Goal: Task Accomplishment & Management: Manage account settings

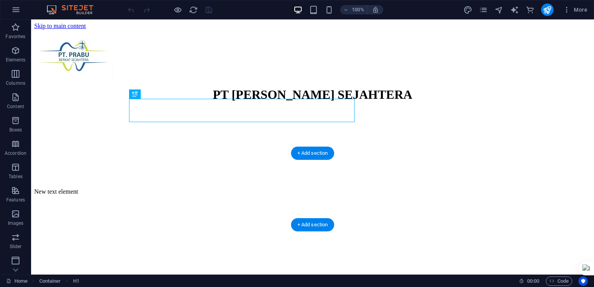
click at [42, 110] on figure at bounding box center [312, 110] width 557 height 0
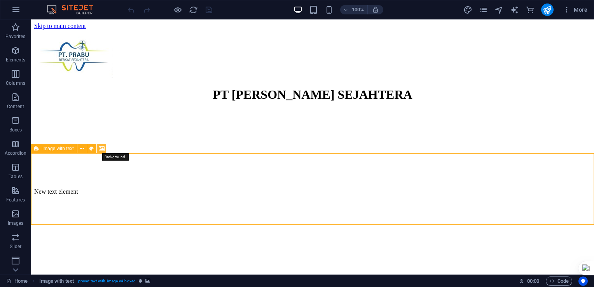
click at [101, 150] on icon at bounding box center [102, 149] width 6 height 8
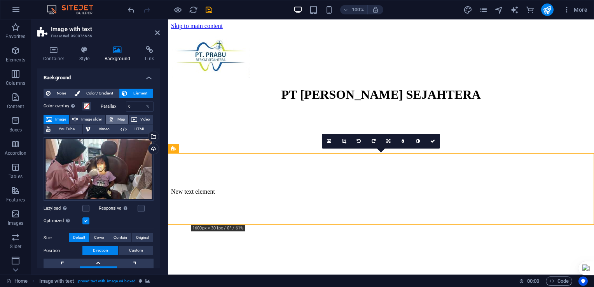
click at [119, 118] on span "Map" at bounding box center [121, 119] width 9 height 9
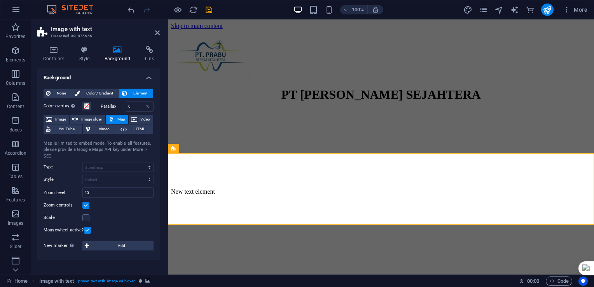
click at [149, 78] on h4 "Background" at bounding box center [98, 75] width 122 height 14
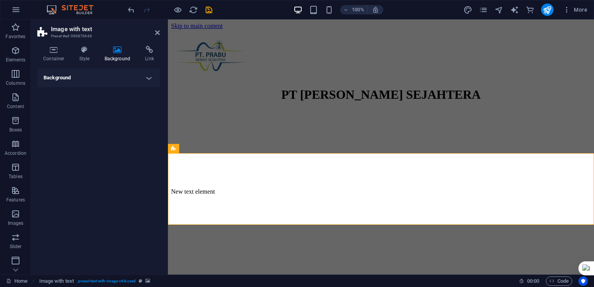
click at [149, 78] on h4 "Background" at bounding box center [98, 77] width 122 height 19
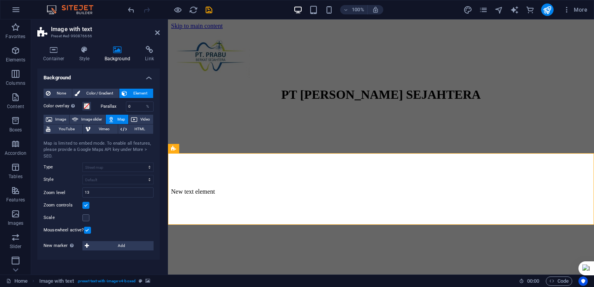
click at [141, 148] on div "Map is limited to embed mode. To enable all features, please provide a Google M…" at bounding box center [99, 149] width 110 height 19
click at [84, 144] on div "Map is limited to embed mode. To enable all features, please provide a Google M…" at bounding box center [99, 149] width 110 height 19
click at [54, 50] on icon at bounding box center [53, 50] width 33 height 8
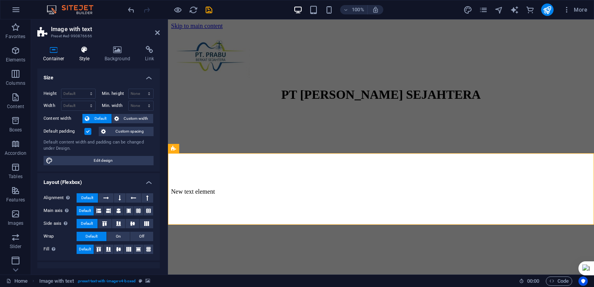
click at [79, 53] on icon at bounding box center [84, 50] width 22 height 8
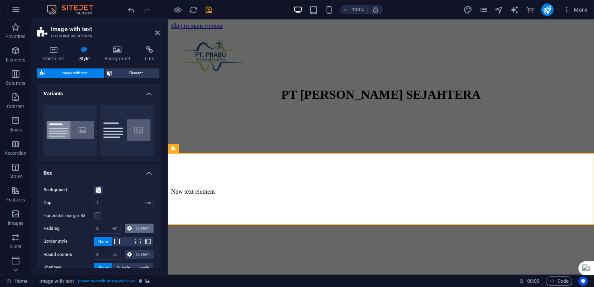
scroll to position [62, 0]
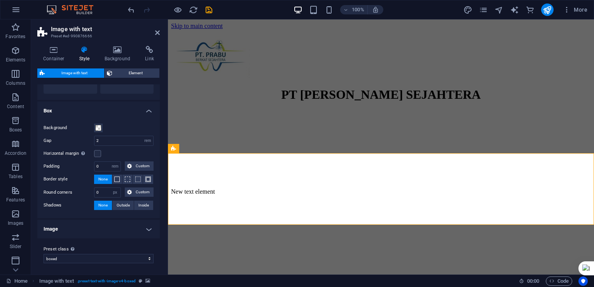
click at [139, 231] on h4 "Image" at bounding box center [98, 229] width 122 height 19
click at [144, 230] on h4 "Image" at bounding box center [98, 227] width 122 height 14
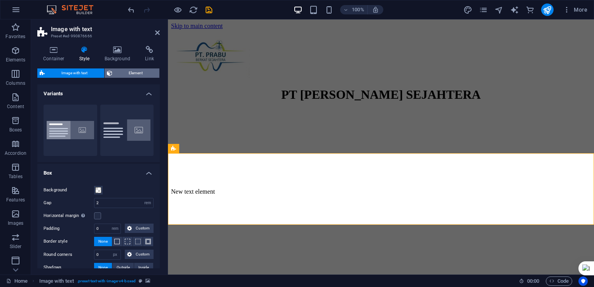
click at [125, 73] on span "Element" at bounding box center [136, 72] width 43 height 9
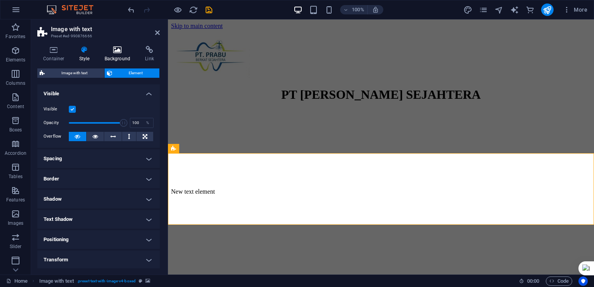
click at [118, 48] on icon at bounding box center [118, 50] width 38 height 8
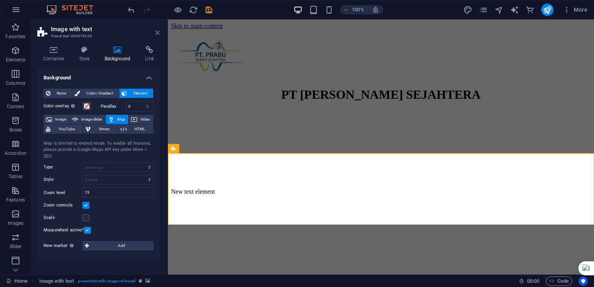
click at [158, 32] on icon at bounding box center [157, 33] width 5 height 6
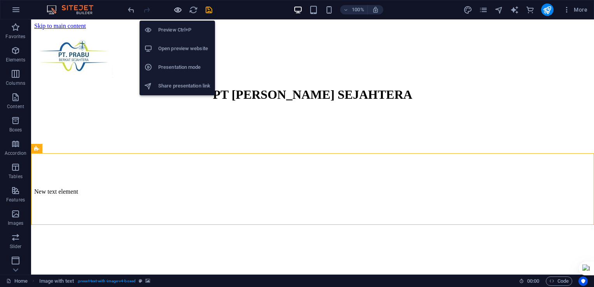
click at [179, 7] on icon "button" at bounding box center [177, 9] width 9 height 9
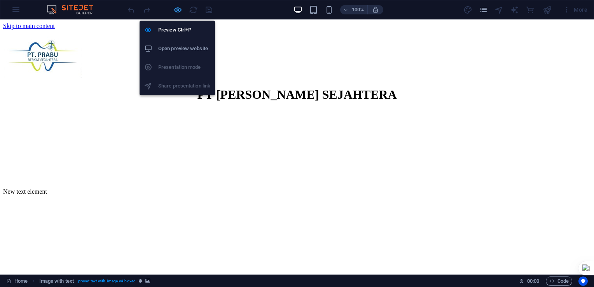
click at [179, 7] on icon "button" at bounding box center [177, 9] width 9 height 9
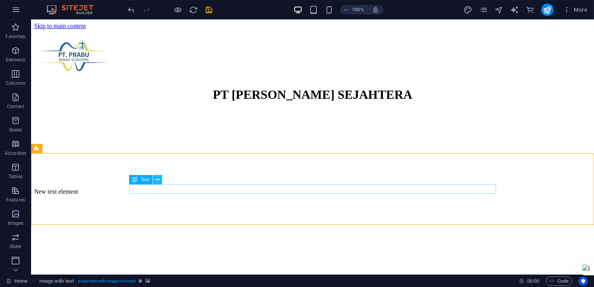
click at [155, 181] on icon at bounding box center [157, 180] width 4 height 8
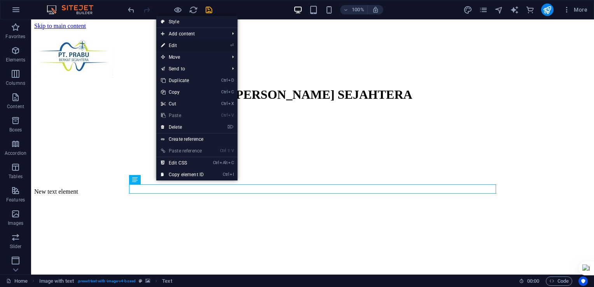
click at [169, 45] on link "⏎ Edit" at bounding box center [182, 46] width 52 height 12
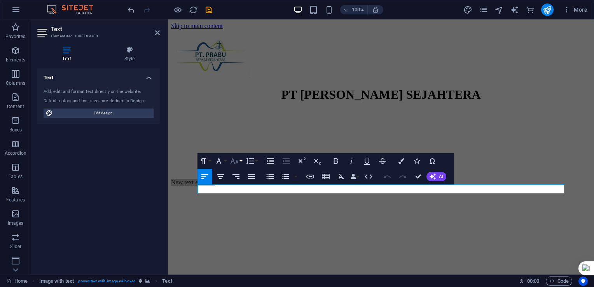
click at [240, 161] on button "Font Size" at bounding box center [236, 161] width 15 height 16
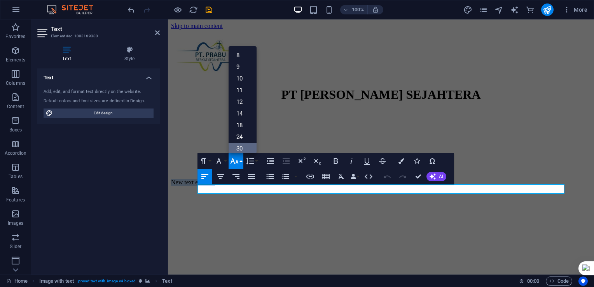
click at [243, 148] on link "30" at bounding box center [243, 149] width 28 height 12
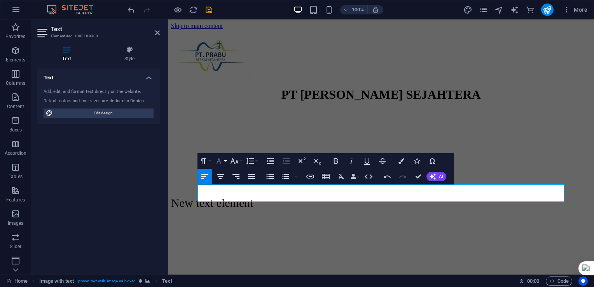
click at [219, 159] on icon "button" at bounding box center [218, 160] width 5 height 5
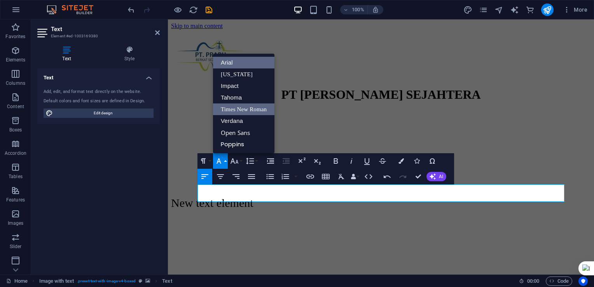
click at [244, 108] on link "Times New Roman" at bounding box center [243, 109] width 61 height 12
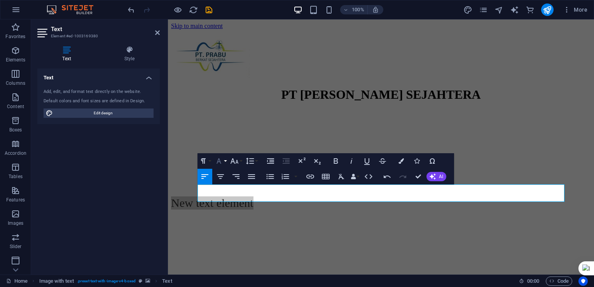
click at [224, 162] on button "Font Family" at bounding box center [220, 161] width 15 height 16
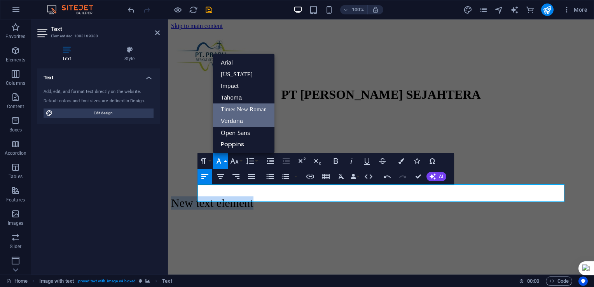
click at [232, 119] on link "Verdana" at bounding box center [243, 121] width 61 height 12
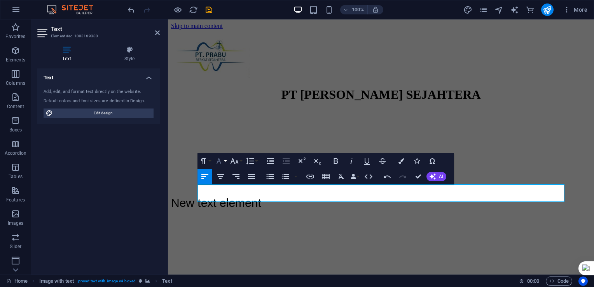
click at [223, 162] on button "Font Family" at bounding box center [220, 161] width 15 height 16
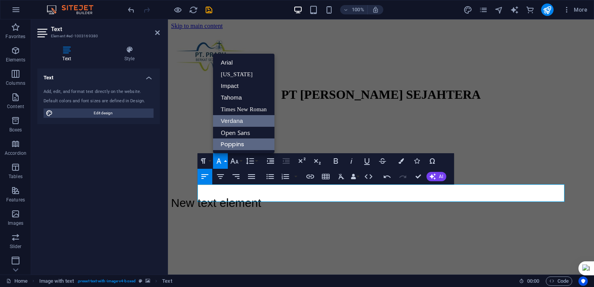
click at [238, 144] on link "Poppins" at bounding box center [243, 144] width 61 height 12
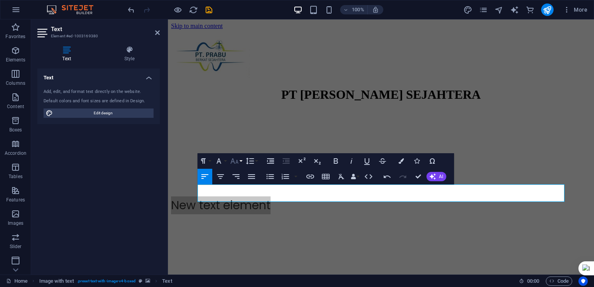
click at [240, 162] on button "Font Size" at bounding box center [236, 161] width 15 height 16
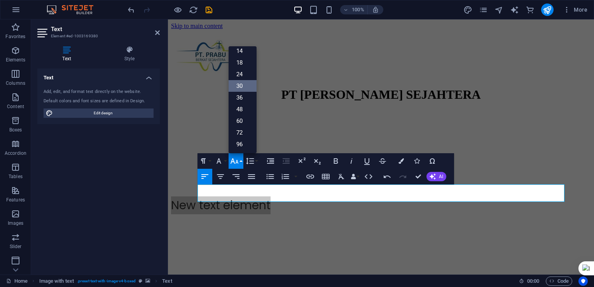
scroll to position [62, 0]
click at [220, 163] on icon "button" at bounding box center [218, 160] width 5 height 5
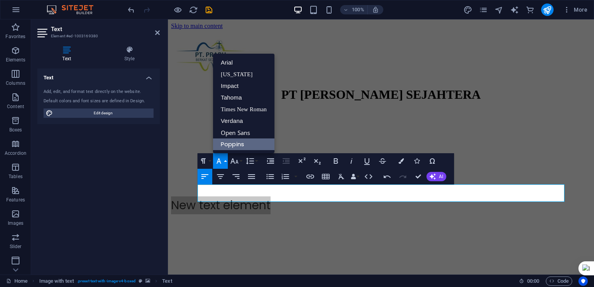
scroll to position [0, 0]
click at [310, 196] on p "New text element" at bounding box center [381, 205] width 420 height 18
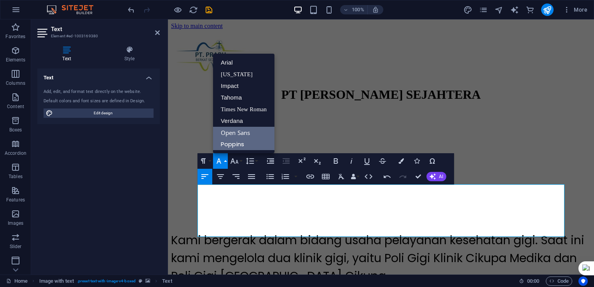
click at [242, 132] on link "Open Sans" at bounding box center [243, 133] width 61 height 12
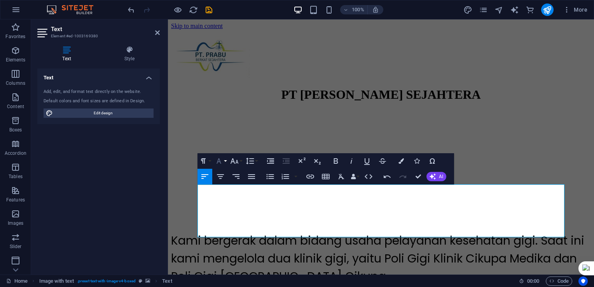
click at [221, 159] on icon "button" at bounding box center [218, 160] width 9 height 9
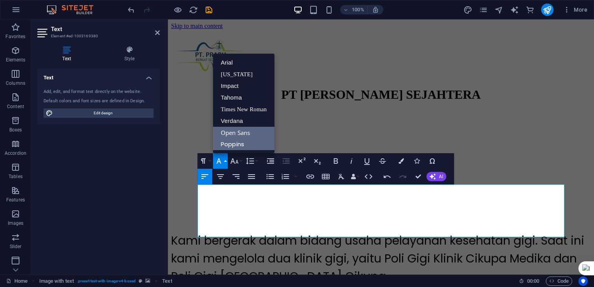
click at [225, 141] on link "Poppins" at bounding box center [243, 144] width 61 height 12
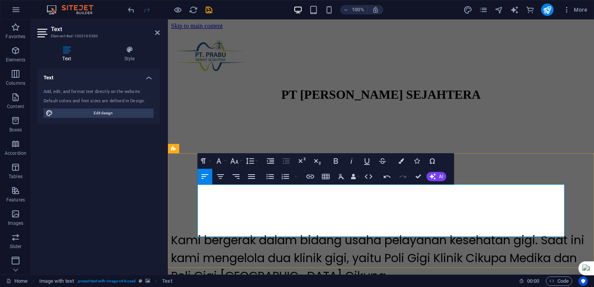
drag, startPoint x: 199, startPoint y: 193, endPoint x: 513, endPoint y: 230, distance: 316.6
click at [513, 231] on p "Kami bergerak dalam bidang usaha pelayanan kesehatan gigi. Saat ini kami mengel…" at bounding box center [381, 258] width 420 height 54
click at [225, 161] on button "Font Family" at bounding box center [220, 161] width 15 height 16
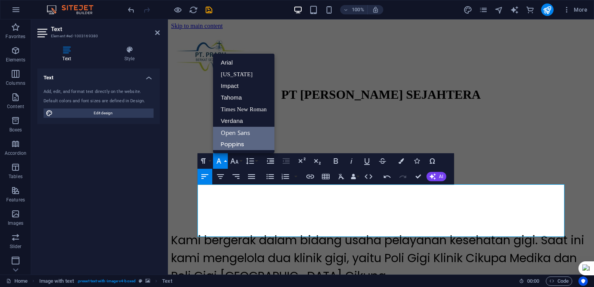
click at [233, 135] on link "Open Sans" at bounding box center [243, 133] width 61 height 12
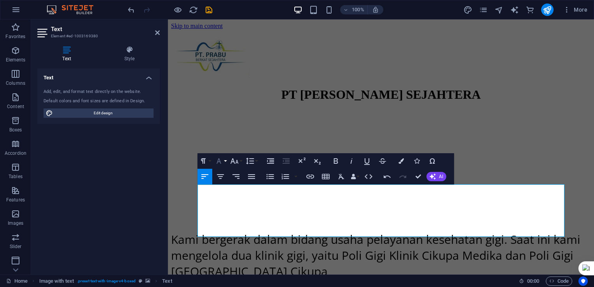
click at [227, 161] on button "Font Family" at bounding box center [220, 161] width 15 height 16
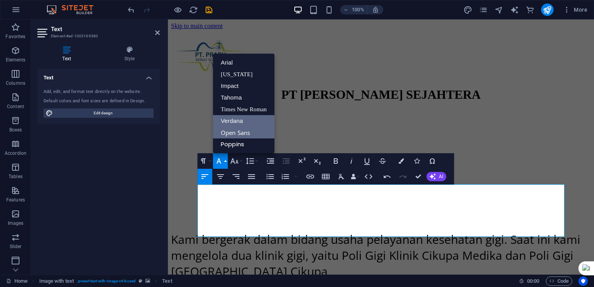
click at [235, 120] on link "Verdana" at bounding box center [243, 121] width 61 height 12
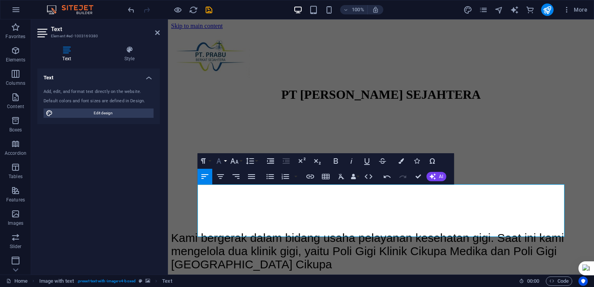
click at [224, 161] on button "Font Family" at bounding box center [220, 161] width 15 height 16
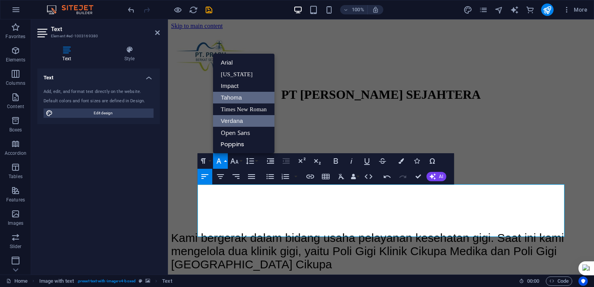
click at [236, 98] on link "Tahoma" at bounding box center [243, 98] width 61 height 12
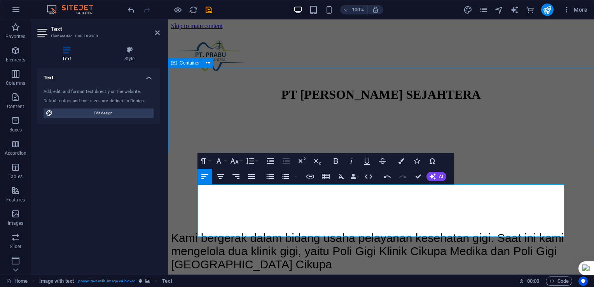
click at [466, 102] on div "PT [PERSON_NAME] SEJAHTERA" at bounding box center [381, 94] width 420 height 14
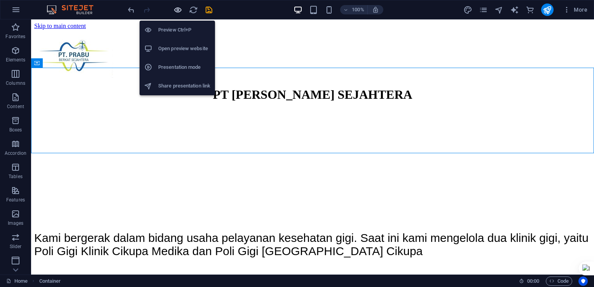
click at [177, 12] on icon "button" at bounding box center [177, 9] width 9 height 9
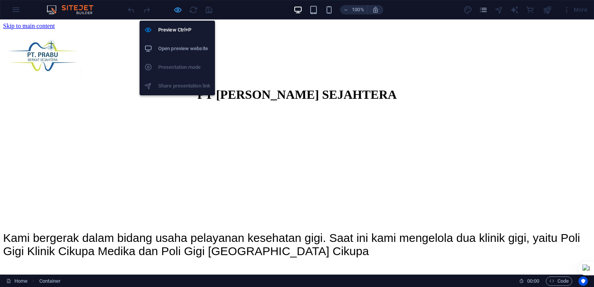
click at [176, 9] on icon "button" at bounding box center [177, 9] width 9 height 9
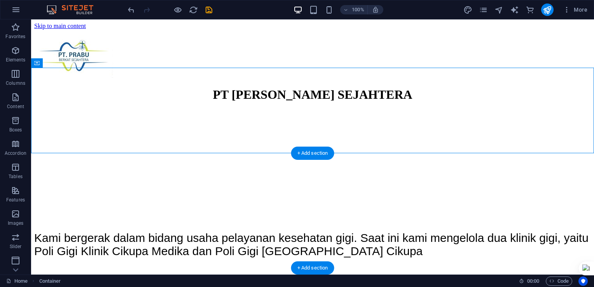
click at [53, 160] on div at bounding box center [312, 180] width 557 height 140
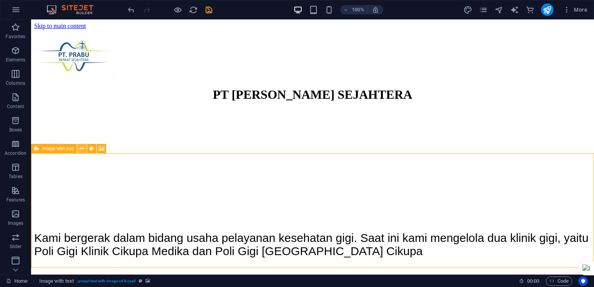
click at [83, 149] on icon at bounding box center [82, 149] width 4 height 8
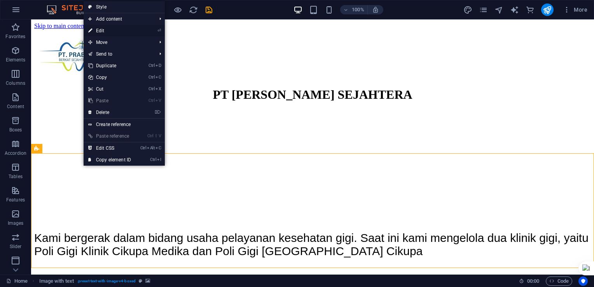
click at [107, 29] on link "⏎ Edit" at bounding box center [110, 31] width 52 height 12
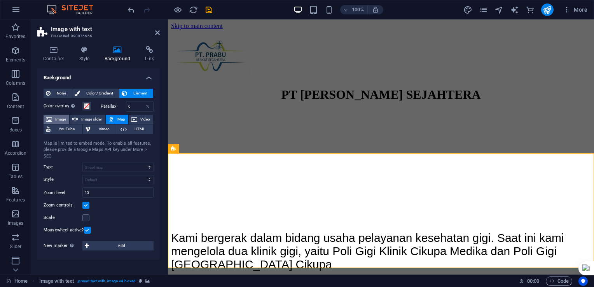
click at [52, 117] on icon at bounding box center [49, 119] width 6 height 9
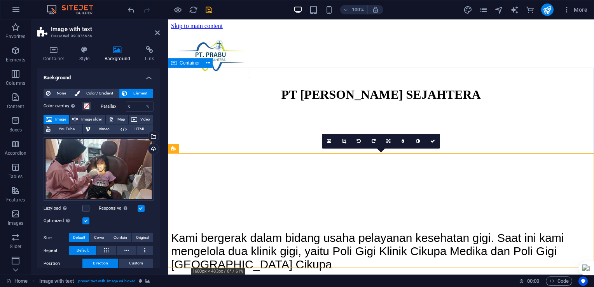
click at [506, 102] on div "PT [PERSON_NAME] SEJAHTERA" at bounding box center [381, 94] width 420 height 14
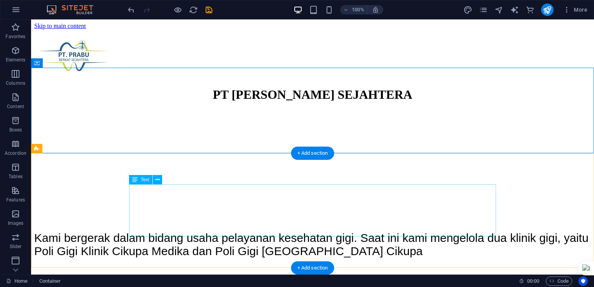
click at [146, 231] on div "Kami bergerak dalam bidang usaha pelayanan kesehatan gigi. Saat ini kami mengel…" at bounding box center [312, 244] width 557 height 26
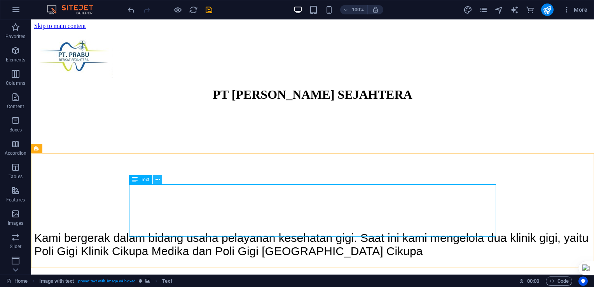
click at [155, 179] on icon at bounding box center [157, 180] width 4 height 8
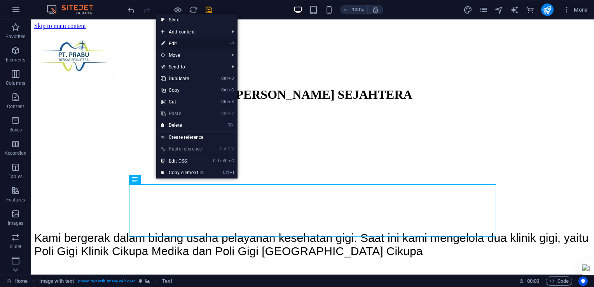
click at [190, 44] on link "⏎ Edit" at bounding box center [182, 44] width 52 height 12
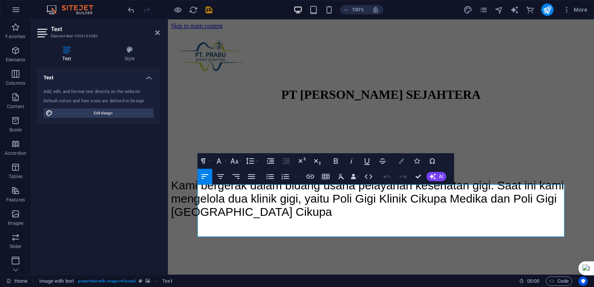
click at [402, 159] on icon "button" at bounding box center [400, 160] width 5 height 5
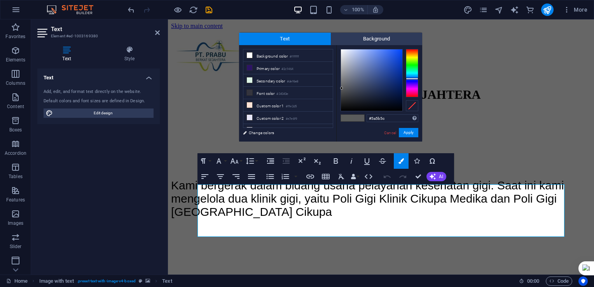
click at [410, 79] on div at bounding box center [412, 73] width 12 height 48
click at [381, 80] on div at bounding box center [371, 79] width 61 height 61
click at [404, 130] on button "Apply" at bounding box center [408, 132] width 19 height 9
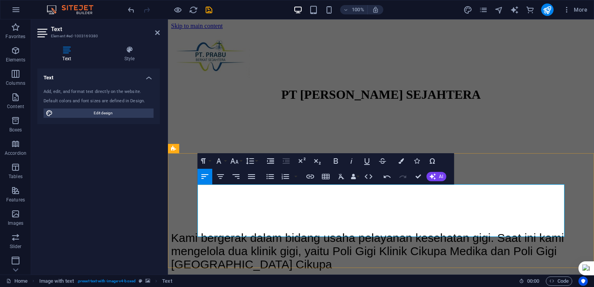
drag, startPoint x: 199, startPoint y: 194, endPoint x: 442, endPoint y: 223, distance: 245.1
click at [442, 231] on p "​ ​ Kami bergerak dalam bidang usaha pelayanan kesehatan gigi. Saat ini kami me…" at bounding box center [381, 251] width 420 height 40
click at [334, 161] on icon "button" at bounding box center [336, 160] width 4 height 5
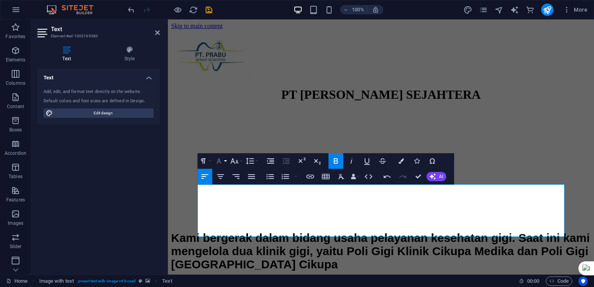
click at [219, 162] on icon "button" at bounding box center [218, 160] width 9 height 9
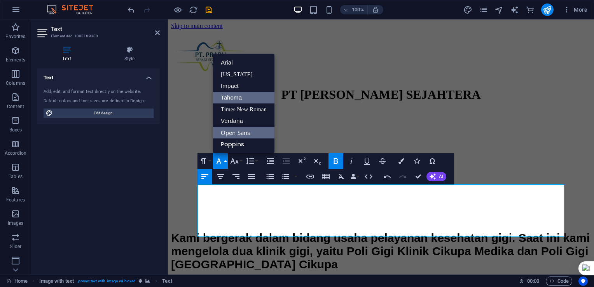
click at [235, 133] on link "Open Sans" at bounding box center [243, 133] width 61 height 12
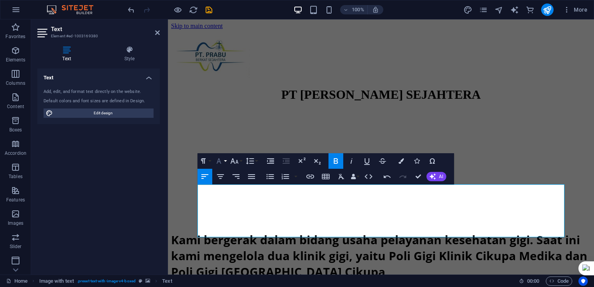
click at [218, 163] on icon "button" at bounding box center [218, 160] width 9 height 9
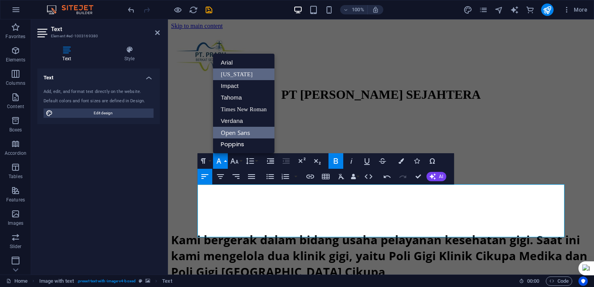
click at [234, 77] on link "[US_STATE]" at bounding box center [243, 74] width 61 height 12
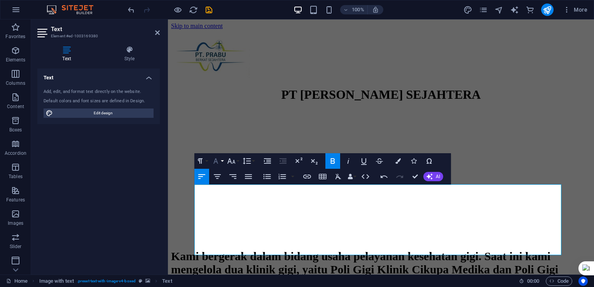
click at [214, 162] on icon "button" at bounding box center [215, 160] width 9 height 9
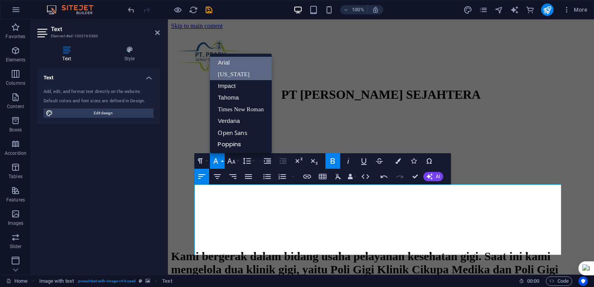
click at [221, 63] on link "Arial" at bounding box center [240, 63] width 61 height 12
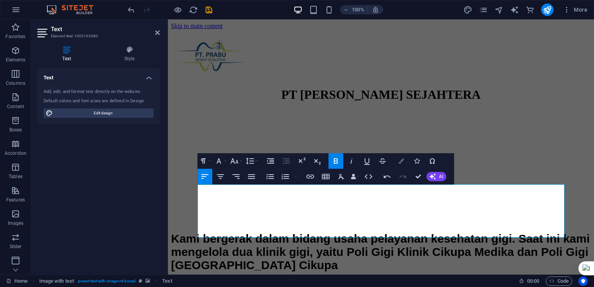
click at [401, 160] on icon "button" at bounding box center [400, 160] width 5 height 5
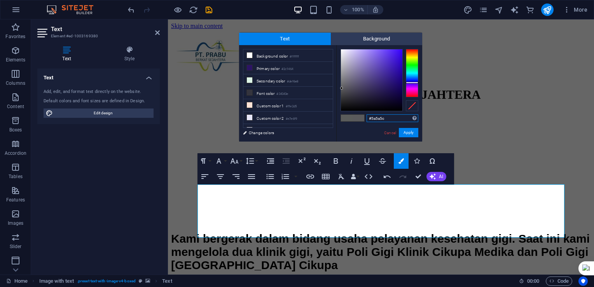
click at [412, 82] on div at bounding box center [412, 73] width 12 height 48
type input "#9a84e8"
click at [367, 54] on div at bounding box center [371, 79] width 61 height 61
click at [405, 133] on button "Apply" at bounding box center [408, 132] width 19 height 9
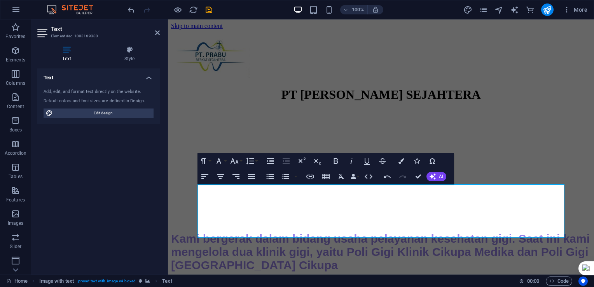
click at [187, 110] on figure at bounding box center [381, 110] width 420 height 0
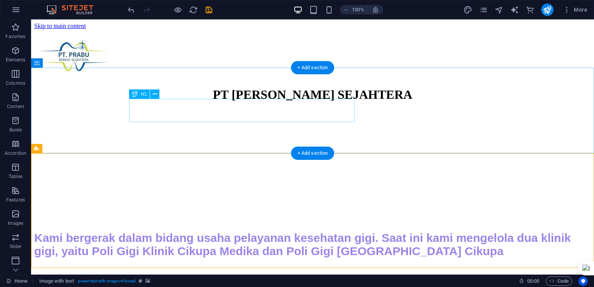
click at [263, 102] on div "PT [PERSON_NAME] SEJAHTERA" at bounding box center [312, 94] width 557 height 14
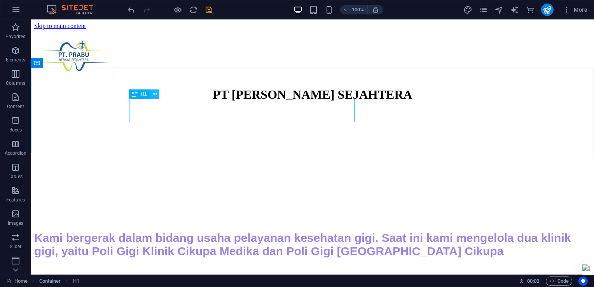
click at [153, 94] on icon at bounding box center [155, 94] width 4 height 8
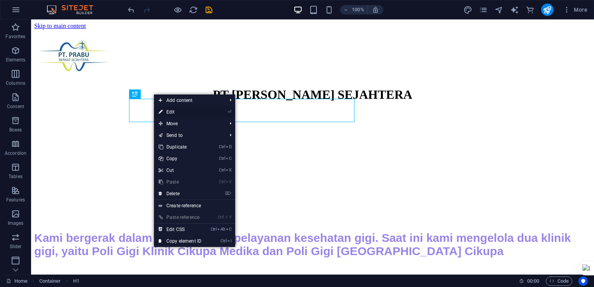
click at [174, 113] on link "⏎ Edit" at bounding box center [180, 112] width 52 height 12
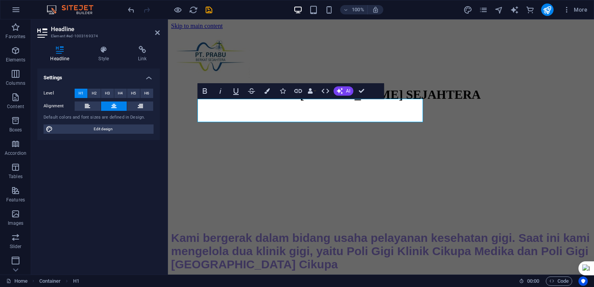
click at [109, 105] on button at bounding box center [114, 105] width 26 height 9
click at [138, 105] on icon at bounding box center [140, 105] width 5 height 9
click at [113, 106] on icon at bounding box center [113, 105] width 5 height 9
click at [104, 47] on icon at bounding box center [104, 50] width 37 height 8
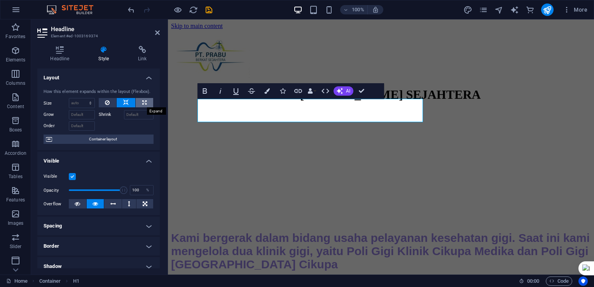
click at [143, 103] on icon at bounding box center [144, 102] width 4 height 9
type input "100"
select select "%"
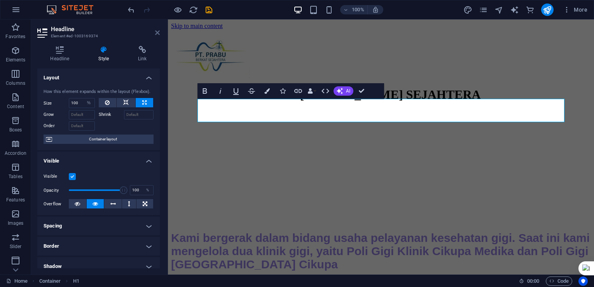
click at [156, 30] on icon at bounding box center [157, 33] width 5 height 6
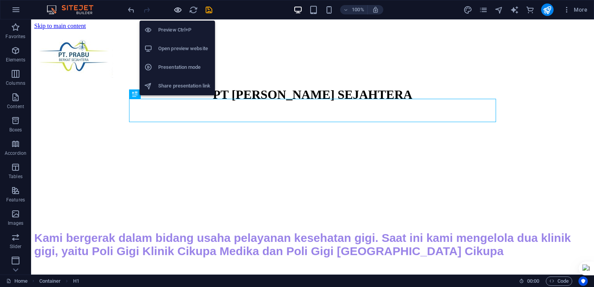
click at [175, 9] on icon "button" at bounding box center [177, 9] width 9 height 9
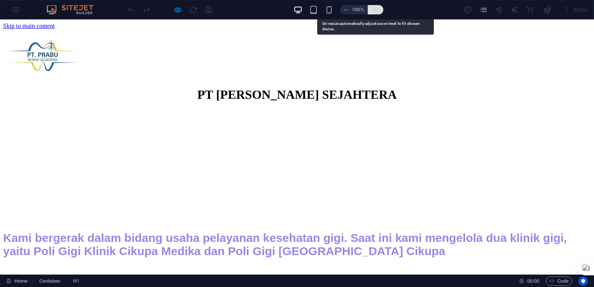
click at [375, 10] on icon "button" at bounding box center [375, 9] width 7 height 7
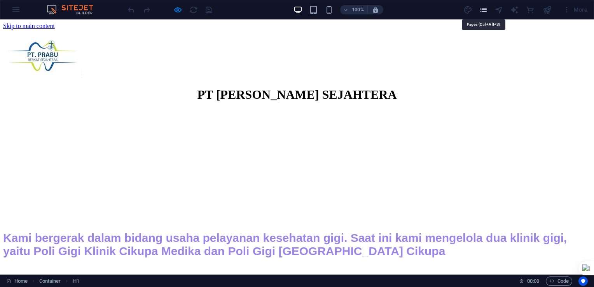
click at [484, 12] on icon "pages" at bounding box center [483, 9] width 9 height 9
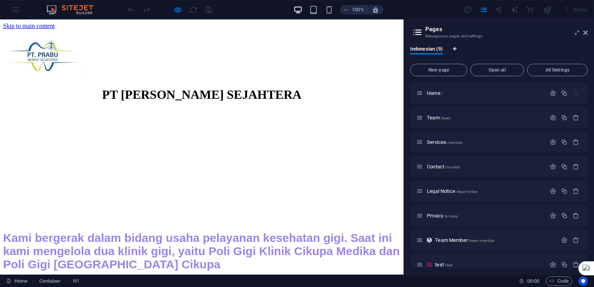
click at [454, 50] on icon "Language Tabs" at bounding box center [454, 49] width 3 height 5
select select "70"
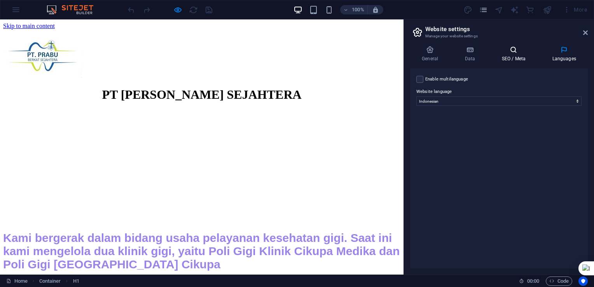
click at [511, 54] on h4 "SEO / Meta" at bounding box center [515, 54] width 51 height 16
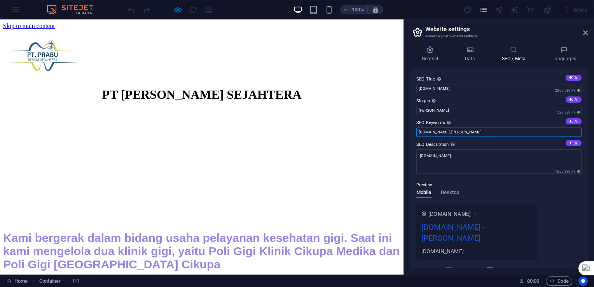
click at [476, 133] on input "[DOMAIN_NAME], [PERSON_NAME]" at bounding box center [498, 131] width 165 height 9
type input "[DOMAIN_NAME], Cikupa"
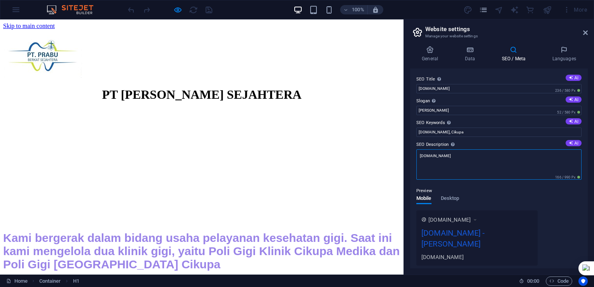
click at [473, 157] on textarea "[DOMAIN_NAME]" at bounding box center [498, 164] width 165 height 30
type textarea "[DOMAIN_NAME] [PERSON_NAME] Citra Raya"
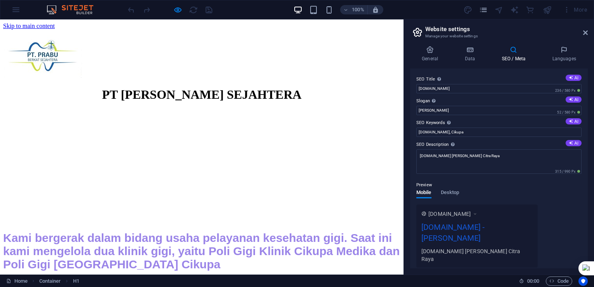
click at [567, 194] on div "Preview Mobile Desktop [DOMAIN_NAME] [DOMAIN_NAME] - Berlin [DOMAIN_NAME] [PERS…" at bounding box center [498, 220] width 165 height 93
click at [432, 111] on input "[PERSON_NAME]" at bounding box center [498, 110] width 165 height 9
type input "B"
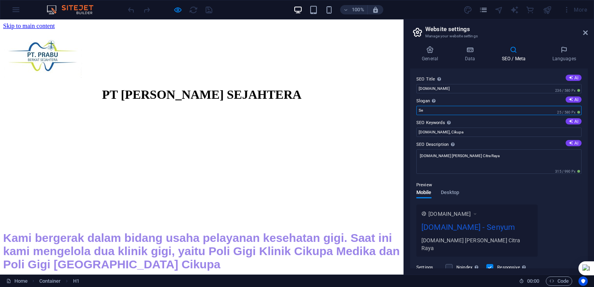
type input "S"
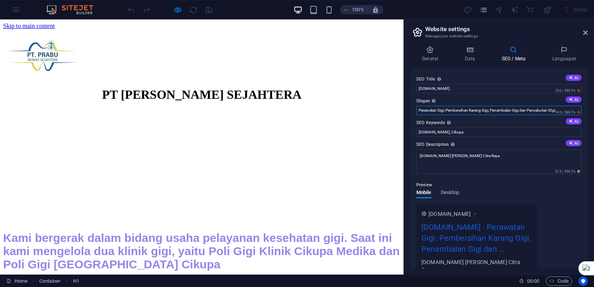
click at [528, 111] on input "Perawatan Gigi: Pembersihan Karang Gigi, Penambalan Gigi dan Pencabutan GIgi" at bounding box center [498, 110] width 165 height 9
type input "Perawatan Gigi: Pembersihan Karang Gigi, Penambalan Gigi, Pencabutan GIgi dan l…"
click at [471, 88] on input "[DOMAIN_NAME]" at bounding box center [498, 88] width 165 height 9
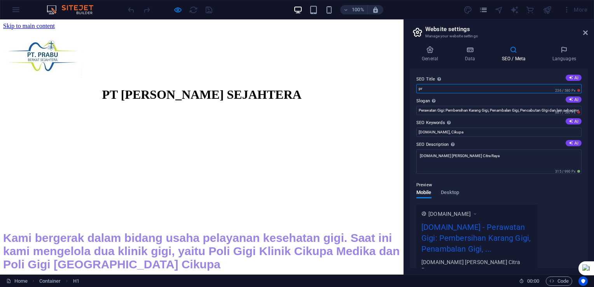
type input "p"
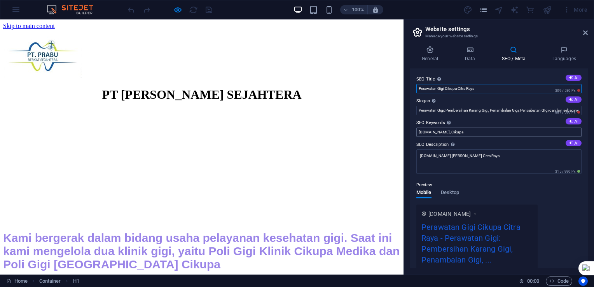
type input "Perawatan Gigi Cikupa Citra Raya"
click at [480, 130] on input "[DOMAIN_NAME], Cikupa" at bounding box center [498, 131] width 165 height 9
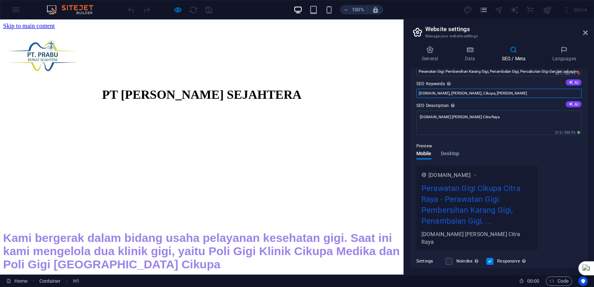
scroll to position [78, 0]
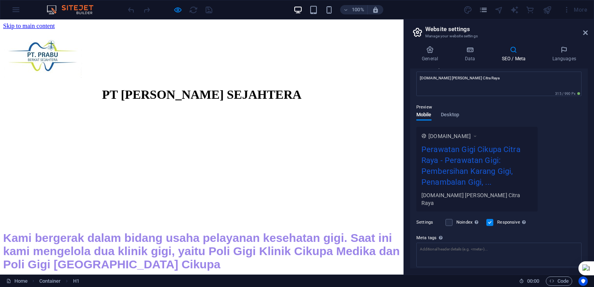
type input "[DOMAIN_NAME], [PERSON_NAME], Cikupa, [PERSON_NAME]"
click at [478, 135] on icon at bounding box center [474, 136] width 5 height 8
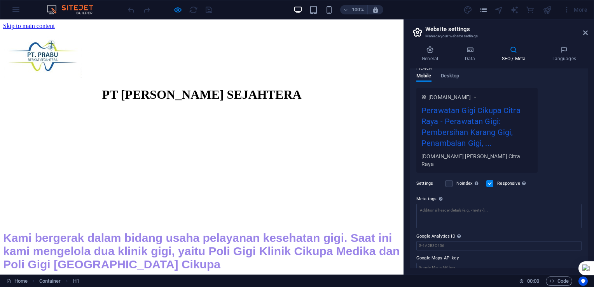
scroll to position [126, 0]
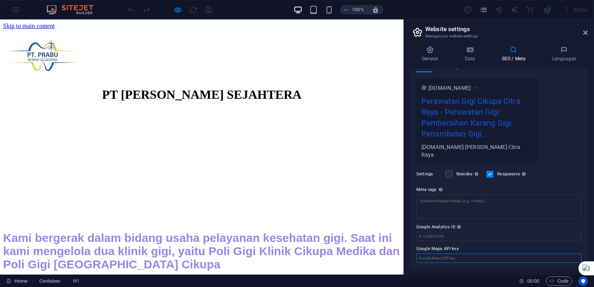
click at [461, 258] on input "Google Maps API key" at bounding box center [498, 257] width 165 height 9
click at [529, 258] on input "Google Maps API key" at bounding box center [498, 257] width 165 height 9
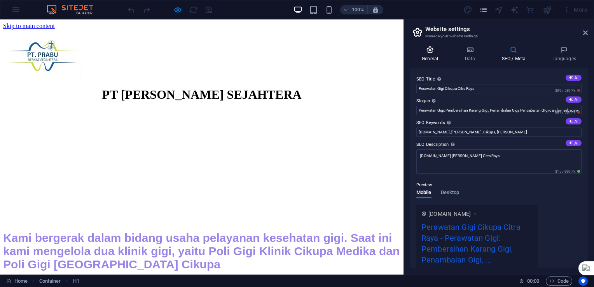
click at [427, 55] on h4 "General" at bounding box center [431, 54] width 43 height 16
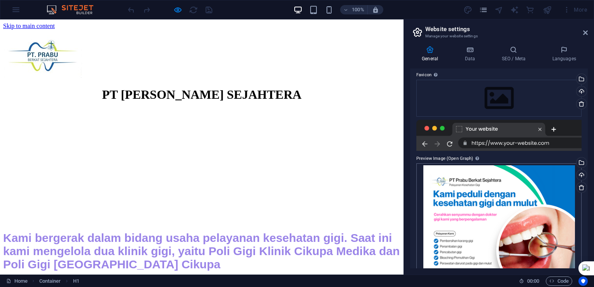
scroll to position [109, 0]
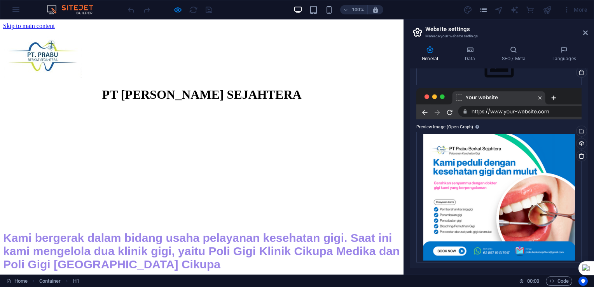
click at [553, 112] on div at bounding box center [498, 103] width 165 height 31
click at [552, 110] on div at bounding box center [498, 103] width 165 height 31
click at [534, 108] on div at bounding box center [498, 103] width 165 height 31
click at [525, 110] on div at bounding box center [498, 103] width 165 height 31
click at [523, 110] on div at bounding box center [498, 103] width 165 height 31
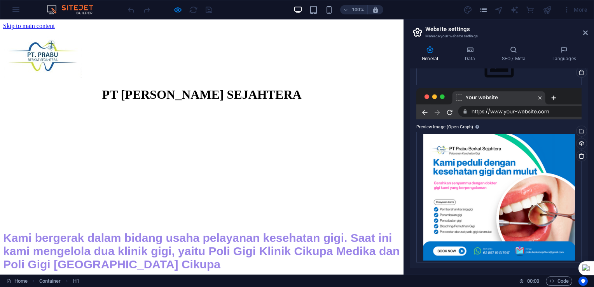
click at [522, 110] on div at bounding box center [498, 103] width 165 height 31
drag, startPoint x: 516, startPoint y: 110, endPoint x: 484, endPoint y: 110, distance: 32.3
click at [516, 110] on div at bounding box center [498, 103] width 165 height 31
click at [435, 110] on div at bounding box center [498, 103] width 165 height 31
click at [465, 112] on div at bounding box center [498, 103] width 165 height 31
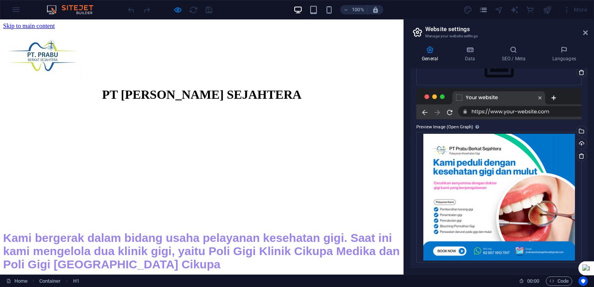
click at [459, 98] on div at bounding box center [498, 103] width 165 height 31
click at [460, 98] on div at bounding box center [498, 103] width 165 height 31
click at [540, 110] on div at bounding box center [498, 103] width 165 height 31
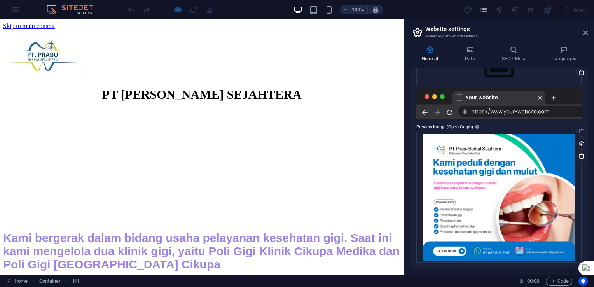
click at [541, 110] on div at bounding box center [498, 103] width 165 height 31
click at [553, 96] on div at bounding box center [498, 103] width 165 height 31
click at [553, 100] on div at bounding box center [498, 103] width 165 height 31
click at [553, 99] on div at bounding box center [498, 103] width 165 height 31
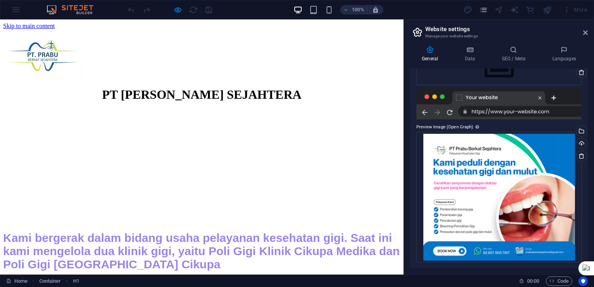
click at [553, 99] on div at bounding box center [498, 103] width 165 height 31
click at [426, 112] on div at bounding box center [498, 103] width 165 height 31
click at [470, 53] on icon at bounding box center [470, 50] width 34 height 8
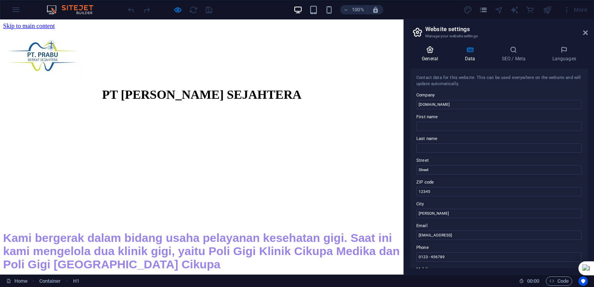
click at [430, 53] on icon at bounding box center [430, 50] width 40 height 8
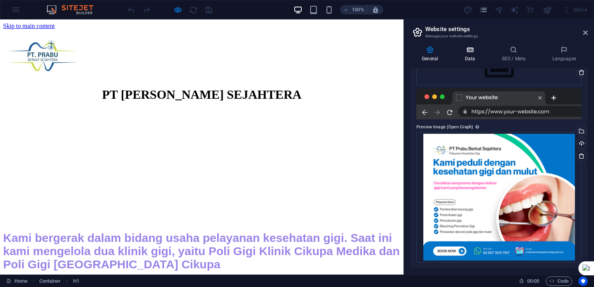
click at [471, 49] on icon at bounding box center [470, 50] width 34 height 8
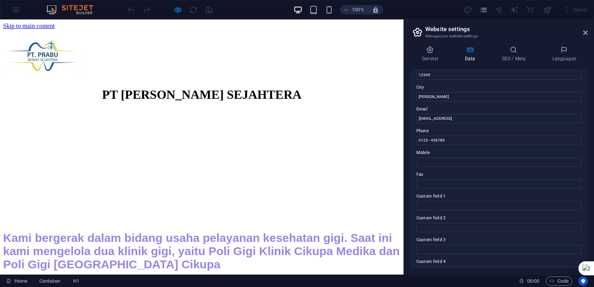
scroll to position [78, 0]
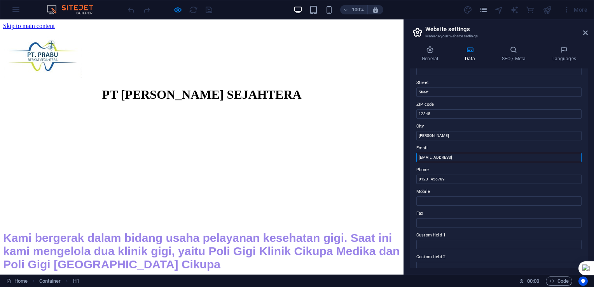
click at [520, 158] on input "[EMAIL_ADDRESS]" at bounding box center [498, 157] width 165 height 9
type input "4"
type input "[EMAIL_ADDRESS][DOMAIN_NAME]"
type input "[PERSON_NAME]"
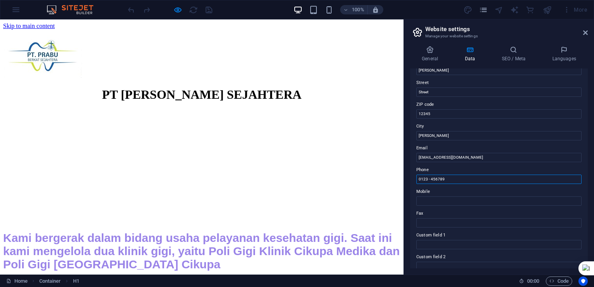
click at [447, 178] on input "0123 - 456789" at bounding box center [498, 179] width 165 height 9
drag, startPoint x: 447, startPoint y: 178, endPoint x: 411, endPoint y: 179, distance: 36.5
click at [411, 179] on div "Contact data for this website. This can be used everywhere on the website and w…" at bounding box center [499, 168] width 178 height 200
type input "0"
click at [445, 196] on input "Mobile" at bounding box center [498, 200] width 165 height 9
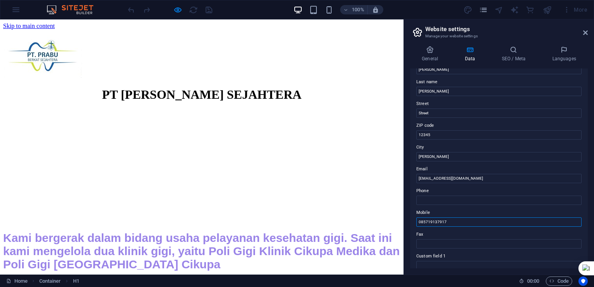
scroll to position [0, 0]
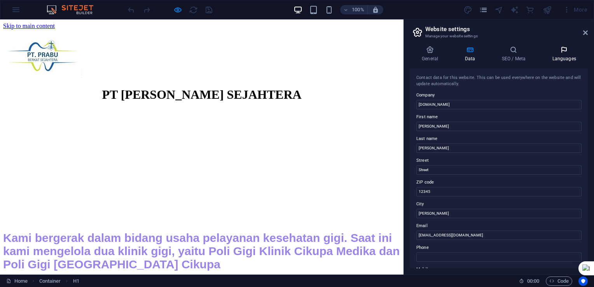
type input "085719137917"
click at [559, 53] on icon at bounding box center [563, 50] width 47 height 8
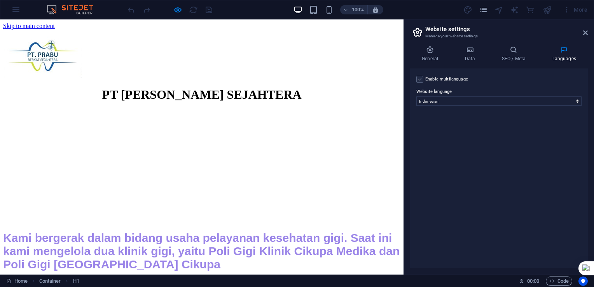
click at [420, 80] on label at bounding box center [419, 79] width 7 height 7
click at [0, 0] on input "Enable multilanguage To disable multilanguage delete all languages until only o…" at bounding box center [0, 0] width 0 height 0
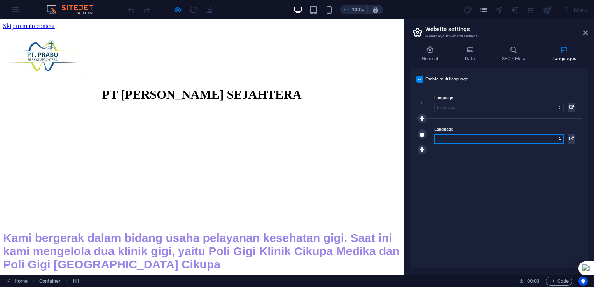
click at [502, 138] on select "Abkhazian Afar Afrikaans Akan Albanian Amharic Arabic Aragonese Armenian Assame…" at bounding box center [498, 138] width 129 height 9
select select "41"
click at [434, 134] on select "Abkhazian Afar Afrikaans Akan Albanian Amharic Arabic Aragonese Armenian Assame…" at bounding box center [498, 138] width 129 height 9
click at [524, 187] on div "Enable multilanguage To disable multilanguage delete all languages until only o…" at bounding box center [499, 168] width 178 height 200
click at [431, 54] on h4 "General" at bounding box center [431, 54] width 43 height 16
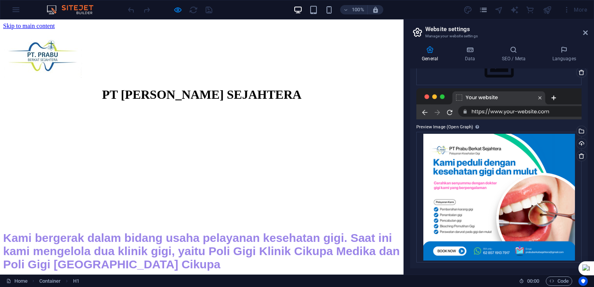
click at [448, 111] on div at bounding box center [498, 103] width 165 height 31
click at [465, 126] on label "Preview Image (Open Graph) This image will be shown when the website is shared …" at bounding box center [498, 126] width 165 height 9
click at [473, 122] on div "This image will be shown when the website is shared on social networks" at bounding box center [454, 110] width 62 height 23
click at [511, 53] on icon at bounding box center [513, 50] width 47 height 8
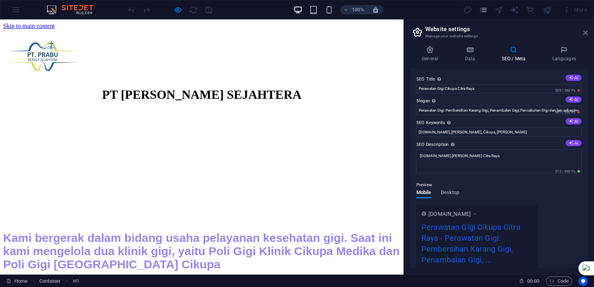
click at [587, 32] on icon at bounding box center [585, 33] width 5 height 6
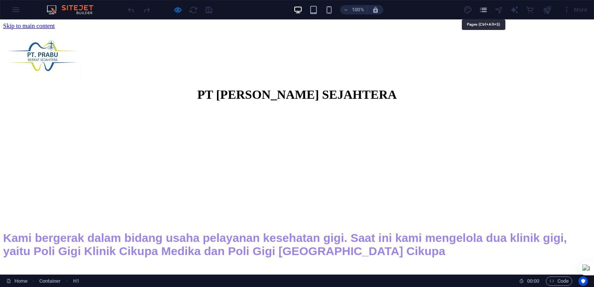
click at [482, 9] on icon "pages" at bounding box center [483, 9] width 9 height 9
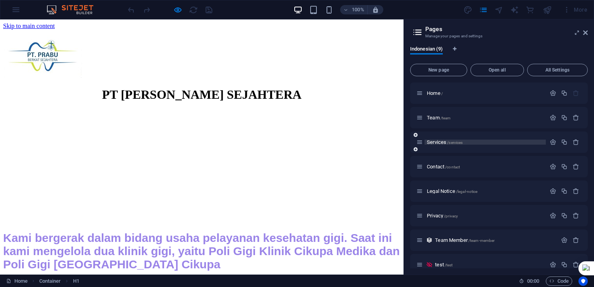
click at [438, 143] on span "Services /services" at bounding box center [445, 142] width 36 height 6
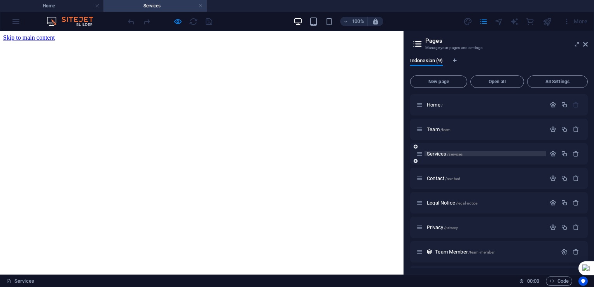
click at [455, 153] on span "/services" at bounding box center [455, 154] width 16 height 4
click at [449, 154] on span "/services" at bounding box center [455, 154] width 16 height 4
click at [420, 154] on icon at bounding box center [419, 153] width 7 height 7
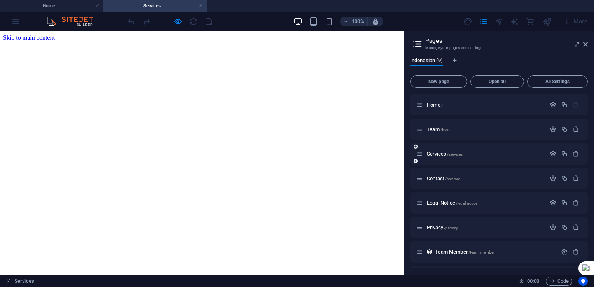
click at [415, 146] on icon at bounding box center [416, 146] width 4 height 5
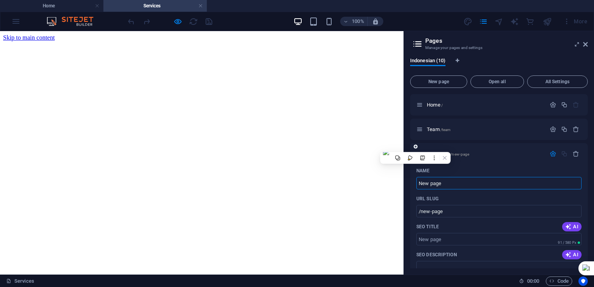
click at [460, 182] on input "New page" at bounding box center [498, 183] width 165 height 12
drag, startPoint x: 460, startPoint y: 182, endPoint x: 415, endPoint y: 181, distance: 45.1
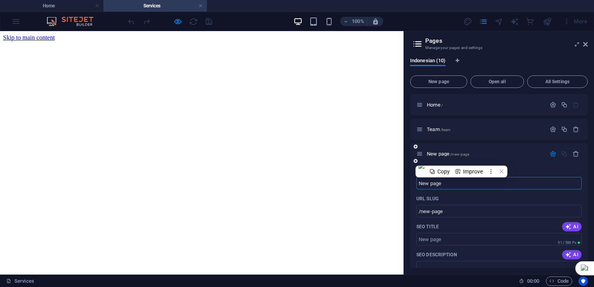
click at [507, 185] on input "New page" at bounding box center [498, 183] width 165 height 12
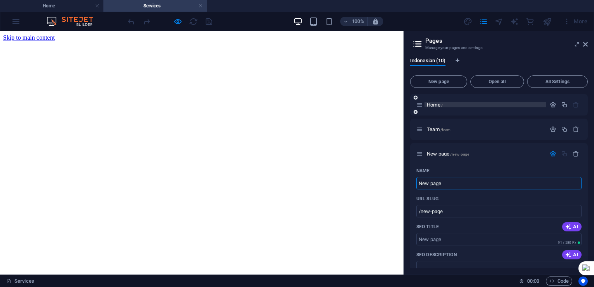
click at [432, 104] on span "Home /" at bounding box center [435, 105] width 16 height 6
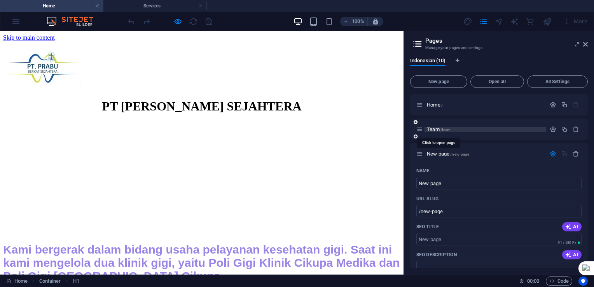
click at [434, 129] on span "Team /team" at bounding box center [439, 129] width 24 height 6
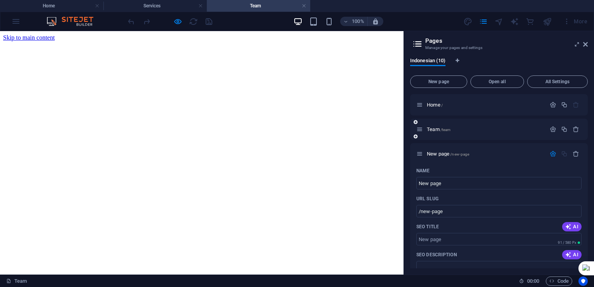
click at [419, 130] on icon at bounding box center [419, 129] width 7 height 7
click at [386, 41] on div "Drop content here or Add elements Paste clipboard" at bounding box center [201, 41] width 397 height 0
click at [585, 41] on icon at bounding box center [585, 44] width 5 height 6
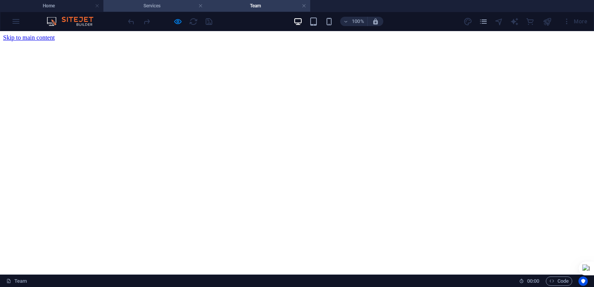
click at [162, 7] on h4 "Services" at bounding box center [154, 6] width 103 height 9
click at [170, 6] on h4 "Services" at bounding box center [154, 6] width 103 height 9
click at [137, 5] on h4 "Services" at bounding box center [154, 6] width 103 height 9
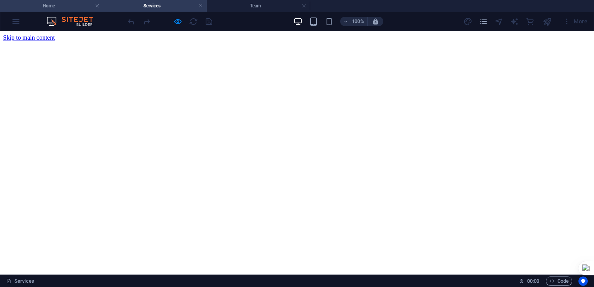
click at [68, 3] on h4 "Home" at bounding box center [51, 6] width 103 height 9
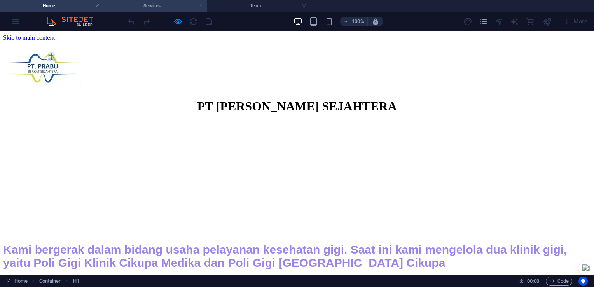
click at [201, 7] on link at bounding box center [200, 5] width 5 height 7
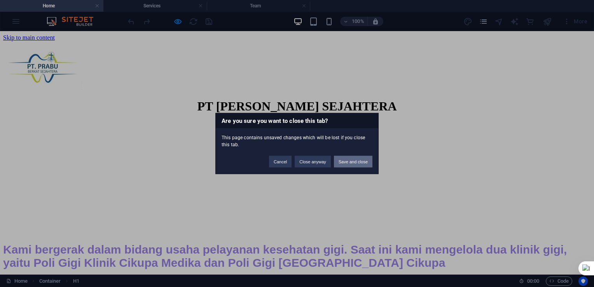
click at [342, 161] on button "Save and close" at bounding box center [353, 162] width 38 height 12
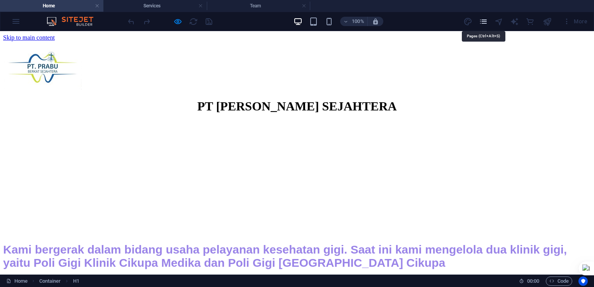
click at [483, 22] on icon "pages" at bounding box center [483, 21] width 9 height 9
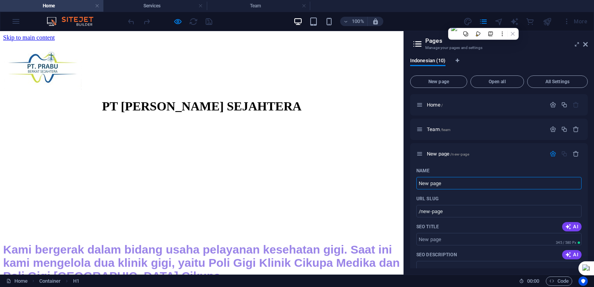
click at [423, 44] on header "Pages Manage your pages and settings" at bounding box center [500, 41] width 176 height 20
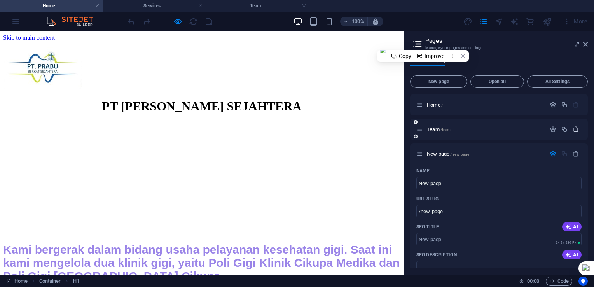
click at [573, 130] on icon "button" at bounding box center [576, 129] width 7 height 7
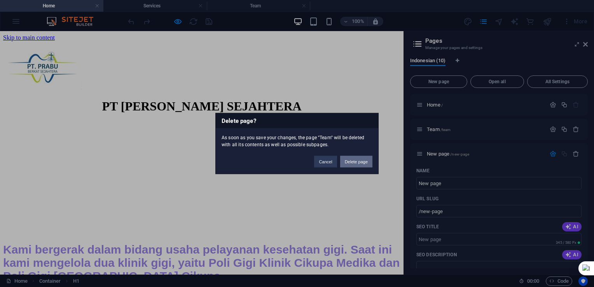
click at [356, 160] on button "Delete page" at bounding box center [356, 162] width 32 height 12
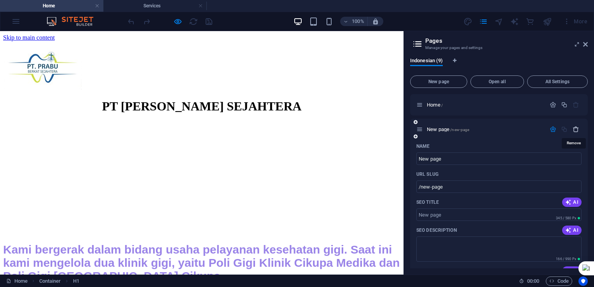
click at [575, 127] on icon "button" at bounding box center [576, 129] width 7 height 7
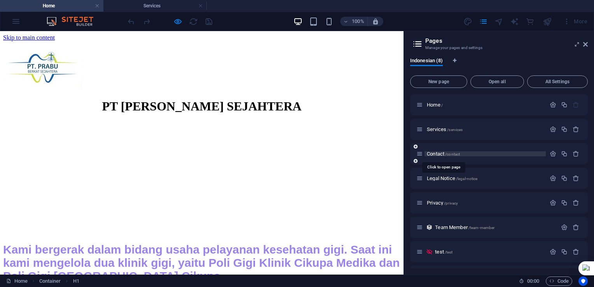
click at [440, 153] on span "Contact /contact" at bounding box center [443, 154] width 33 height 6
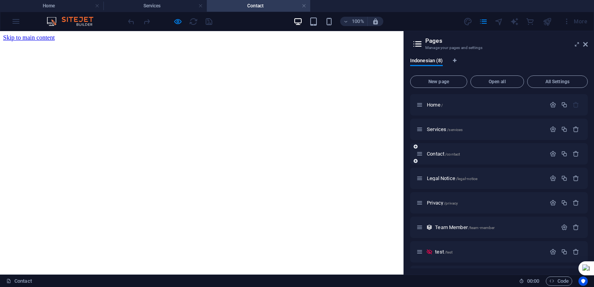
click at [417, 154] on icon at bounding box center [419, 153] width 7 height 7
click at [573, 129] on icon "button" at bounding box center [576, 129] width 7 height 7
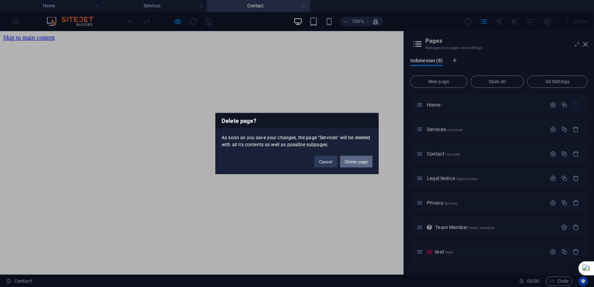
click at [358, 162] on button "Delete page" at bounding box center [356, 162] width 32 height 12
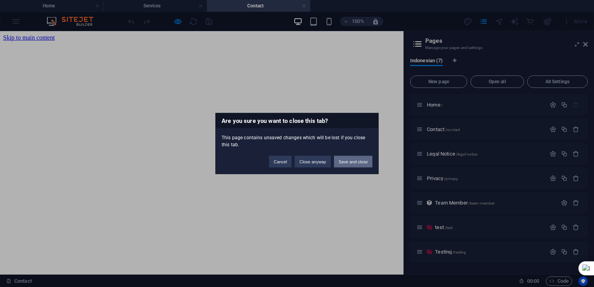
click at [363, 162] on button "Save and close" at bounding box center [353, 162] width 38 height 12
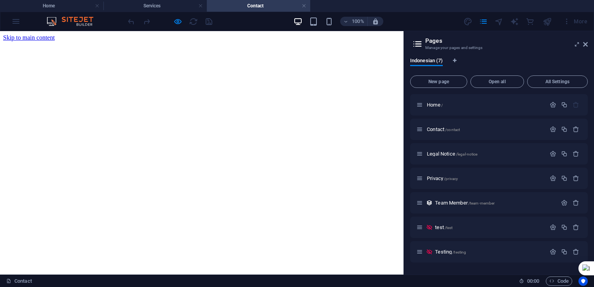
click at [191, 44] on html "Skip to main content Drop content here or Add elements Paste clipboard" at bounding box center [201, 37] width 403 height 13
click at [585, 44] on icon at bounding box center [585, 44] width 5 height 6
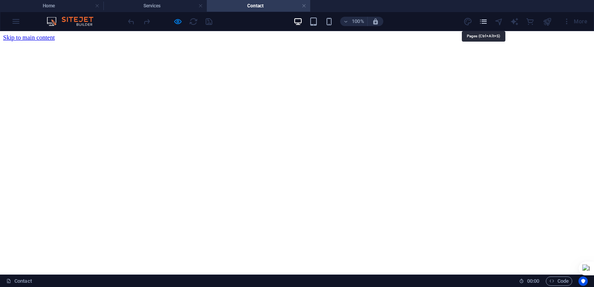
click at [483, 20] on icon "pages" at bounding box center [483, 21] width 9 height 9
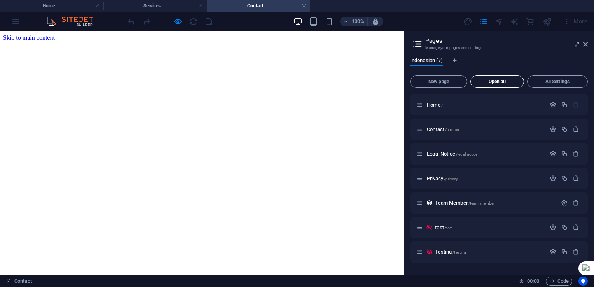
click at [501, 81] on span "Open all" at bounding box center [497, 81] width 47 height 5
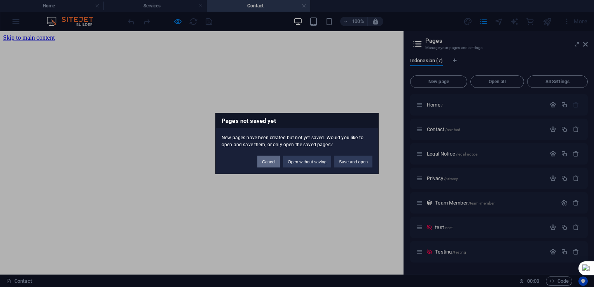
click at [268, 164] on button "Cancel" at bounding box center [268, 162] width 23 height 12
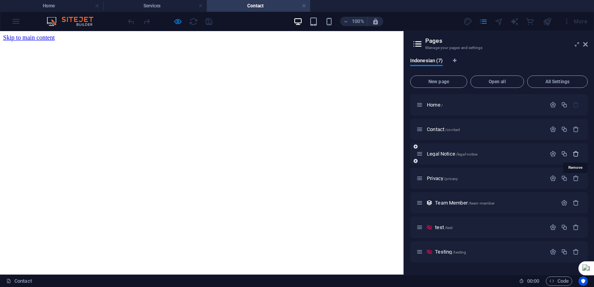
click at [577, 153] on icon "button" at bounding box center [576, 153] width 7 height 7
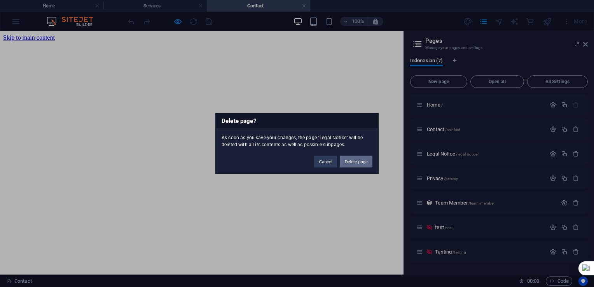
click at [354, 162] on button "Delete page" at bounding box center [356, 162] width 32 height 12
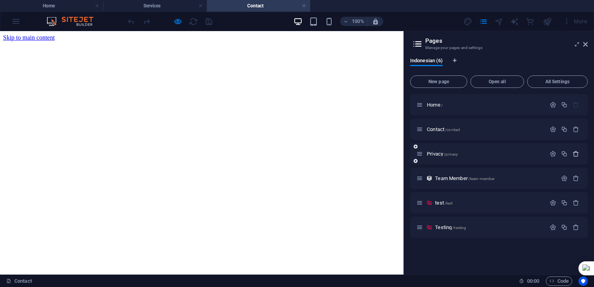
click at [577, 154] on icon "button" at bounding box center [576, 153] width 7 height 7
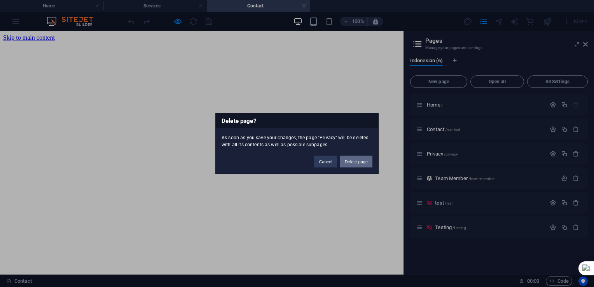
drag, startPoint x: 347, startPoint y: 161, endPoint x: 354, endPoint y: 130, distance: 31.9
click at [347, 161] on button "Delete page" at bounding box center [356, 162] width 32 height 12
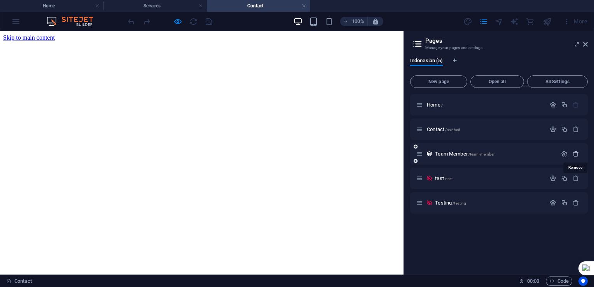
click at [577, 153] on icon "button" at bounding box center [576, 153] width 7 height 7
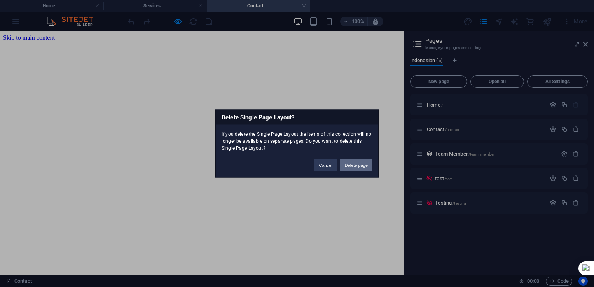
click at [360, 165] on button "Delete page" at bounding box center [356, 165] width 32 height 12
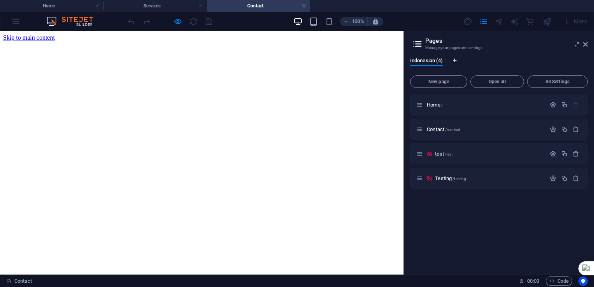
click at [454, 60] on icon "Language Tabs" at bounding box center [454, 60] width 3 height 5
select select "70"
select select "41"
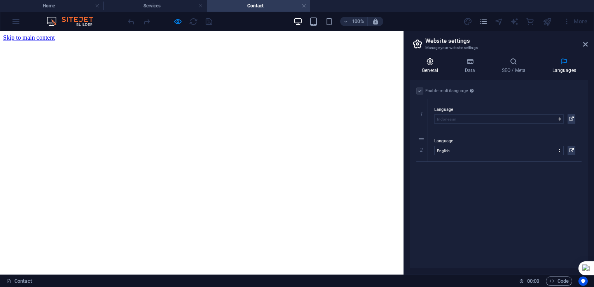
click at [428, 64] on icon at bounding box center [430, 62] width 40 height 8
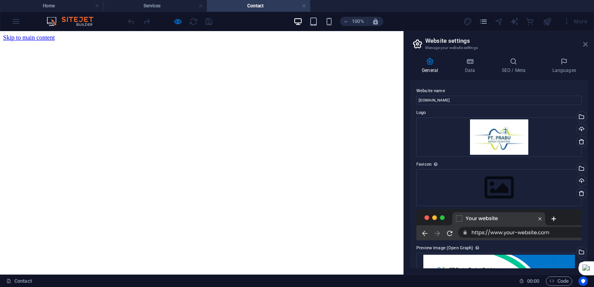
drag, startPoint x: 586, startPoint y: 43, endPoint x: 585, endPoint y: 12, distance: 31.1
click at [586, 43] on icon at bounding box center [585, 44] width 5 height 6
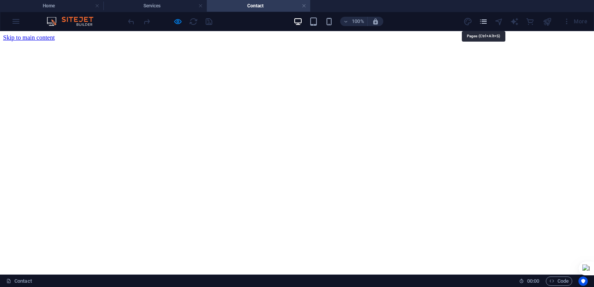
click at [482, 19] on icon "pages" at bounding box center [483, 21] width 9 height 9
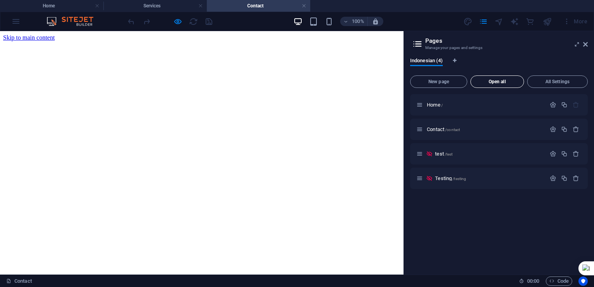
click at [508, 82] on span "Open all" at bounding box center [497, 81] width 47 height 5
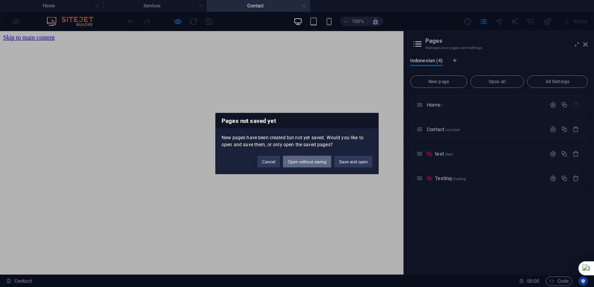
click at [309, 164] on button "Open without saving" at bounding box center [307, 162] width 48 height 12
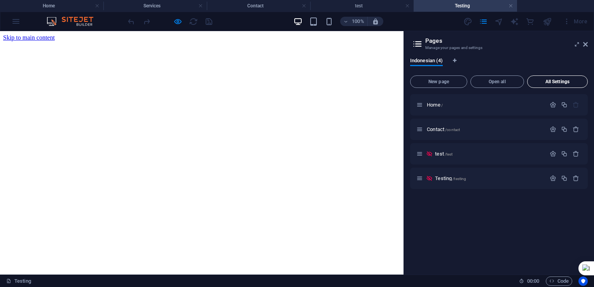
click at [549, 81] on span "All Settings" at bounding box center [558, 81] width 54 height 5
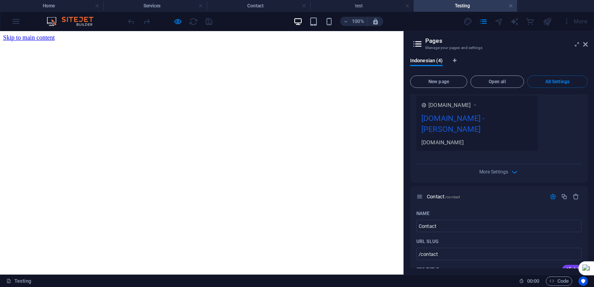
scroll to position [194, 0]
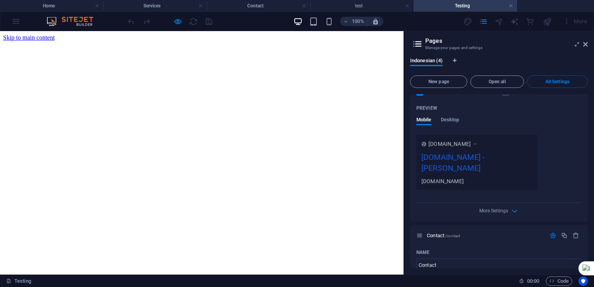
click at [478, 145] on icon at bounding box center [474, 144] width 5 height 8
click at [435, 169] on div "[DOMAIN_NAME] - [PERSON_NAME]" at bounding box center [476, 164] width 111 height 26
click at [505, 211] on span "More Settings" at bounding box center [493, 210] width 29 height 5
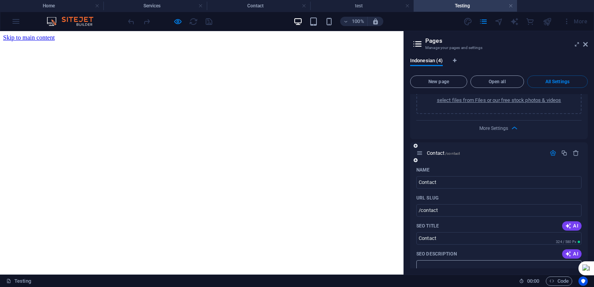
scroll to position [466, 0]
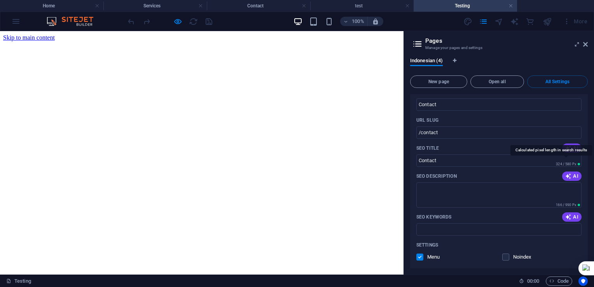
click at [567, 161] on span "324 / 580 Px" at bounding box center [567, 163] width 27 height 5
drag, startPoint x: 584, startPoint y: 14, endPoint x: 584, endPoint y: 44, distance: 30.7
click at [584, 44] on icon at bounding box center [585, 44] width 5 height 6
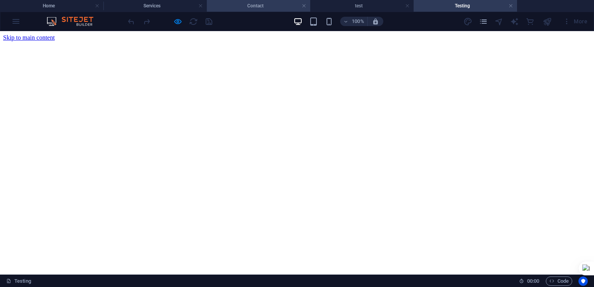
click at [253, 7] on h4 "Contact" at bounding box center [258, 6] width 103 height 9
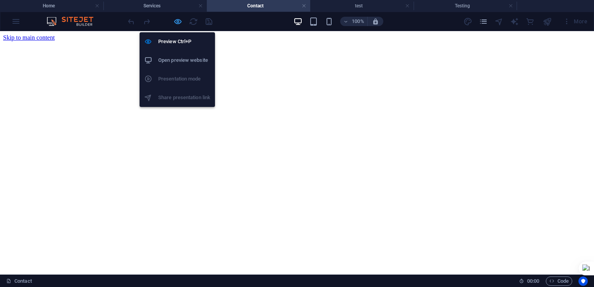
click at [176, 21] on icon "button" at bounding box center [177, 21] width 9 height 9
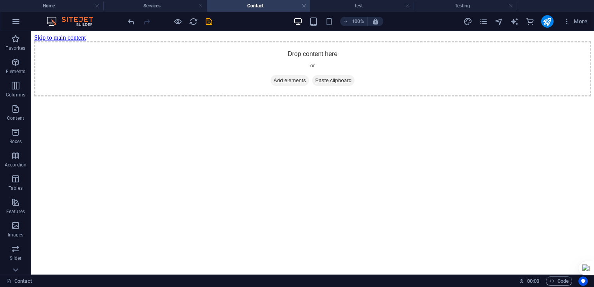
click at [265, 2] on h4 "Contact" at bounding box center [258, 6] width 103 height 9
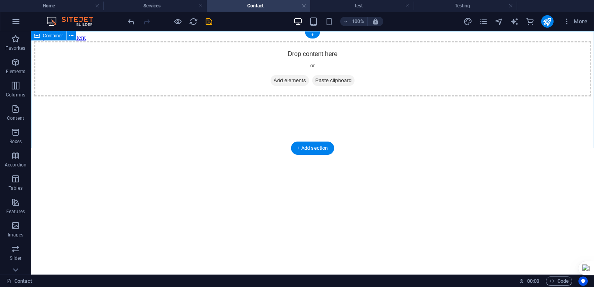
click at [165, 87] on div "Drop content here or Add elements Paste clipboard" at bounding box center [312, 68] width 557 height 55
click at [146, 78] on div "Drop content here or Add elements Paste clipboard" at bounding box center [312, 68] width 557 height 55
click at [292, 86] on span "Add elements" at bounding box center [290, 80] width 38 height 11
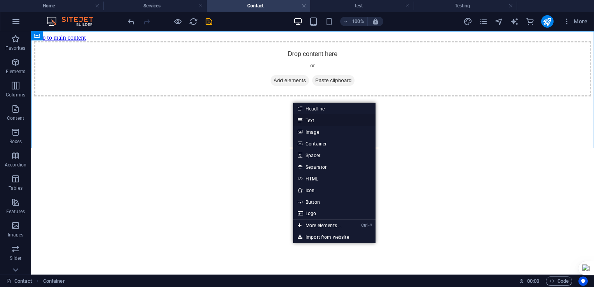
click at [309, 117] on link "Text" at bounding box center [334, 120] width 82 height 12
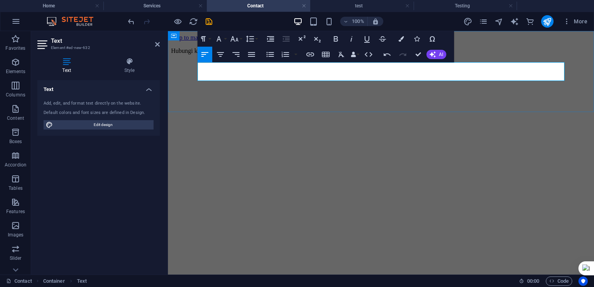
click at [280, 68] on p at bounding box center [381, 64] width 420 height 7
click at [241, 68] on p at bounding box center [381, 64] width 420 height 7
click at [218, 68] on p at bounding box center [381, 64] width 420 height 7
click at [221, 68] on p at bounding box center [381, 64] width 420 height 7
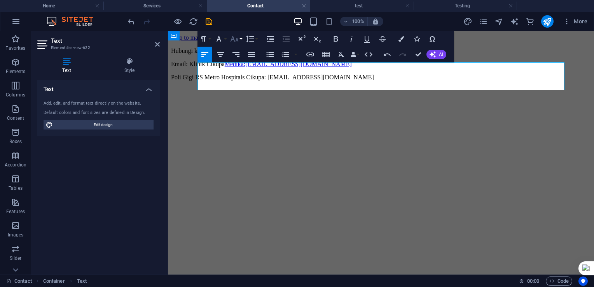
click at [240, 38] on button "Font Size" at bounding box center [236, 39] width 15 height 16
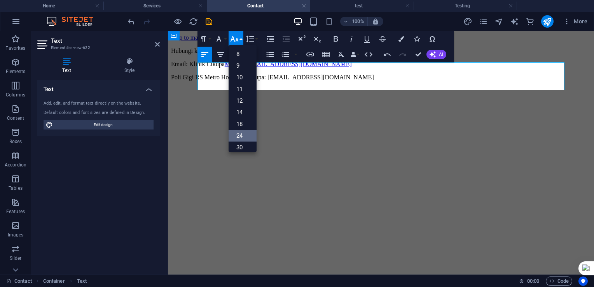
click at [238, 138] on link "24" at bounding box center [243, 136] width 28 height 12
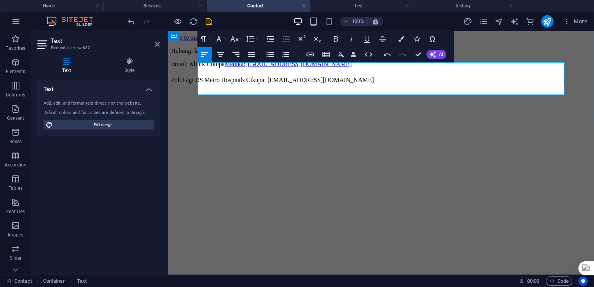
drag, startPoint x: 198, startPoint y: 66, endPoint x: 527, endPoint y: 92, distance: 329.8
click at [527, 84] on div "Hubungi kami: [PHONE_NUMBER] ([GEOGRAPHIC_DATA] only) Email: Klinik Cikupa Medi…" at bounding box center [381, 65] width 420 height 37
click at [201, 82] on p "Poli Gigi RS Metro Hospitals Cikupa: [EMAIL_ADDRESS][DOMAIN_NAME] ​" at bounding box center [381, 79] width 420 height 10
click at [130, 19] on icon "undo" at bounding box center [131, 21] width 9 height 9
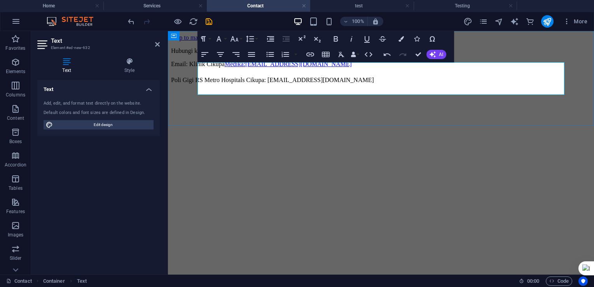
click at [257, 84] on p "Poli Gigi RS Metro Hospitals Cikupa: [EMAIL_ADDRESS][DOMAIN_NAME] ​" at bounding box center [381, 79] width 420 height 10
drag, startPoint x: 198, startPoint y: 66, endPoint x: 464, endPoint y: 95, distance: 267.8
click at [464, 84] on div "Hubungi kami: [PHONE_NUMBER] ([GEOGRAPHIC_DATA] only) Email: Klinik Cikupa Medi…" at bounding box center [381, 65] width 420 height 37
click at [256, 40] on button "Line Height" at bounding box center [251, 39] width 15 height 16
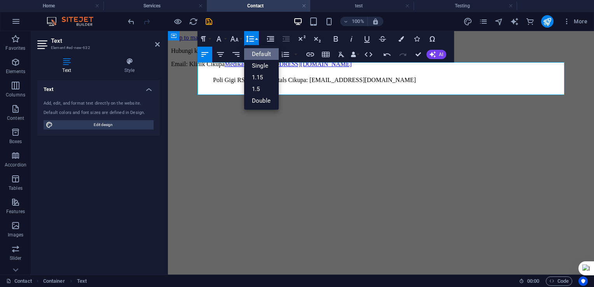
scroll to position [0, 0]
click at [258, 63] on link "Single" at bounding box center [261, 66] width 35 height 12
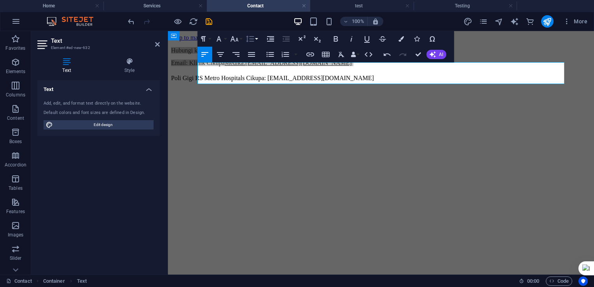
click at [251, 39] on icon "button" at bounding box center [249, 38] width 9 height 9
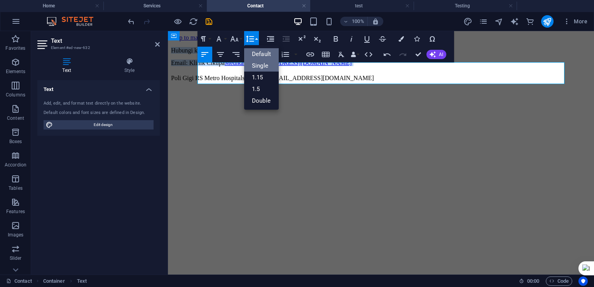
click at [262, 54] on link "Default" at bounding box center [261, 54] width 35 height 12
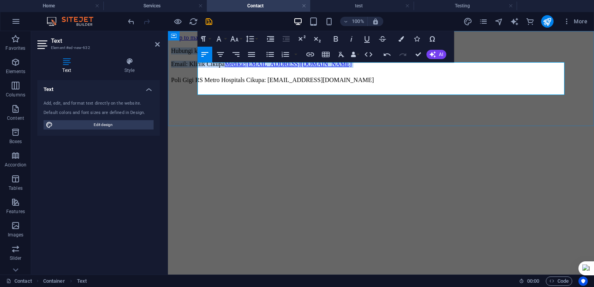
click at [484, 84] on p "Poli Gigi RS Metro Hospitals Cikupa: [EMAIL_ADDRESS][DOMAIN_NAME]" at bounding box center [381, 79] width 420 height 10
click at [274, 84] on div "Hubungi kami: [PHONE_NUMBER] ([GEOGRAPHIC_DATA] only) Email: Klinik Cikupa Medi…" at bounding box center [381, 65] width 420 height 37
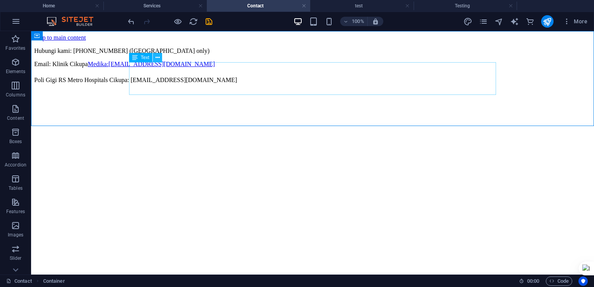
click at [158, 57] on icon at bounding box center [157, 58] width 4 height 8
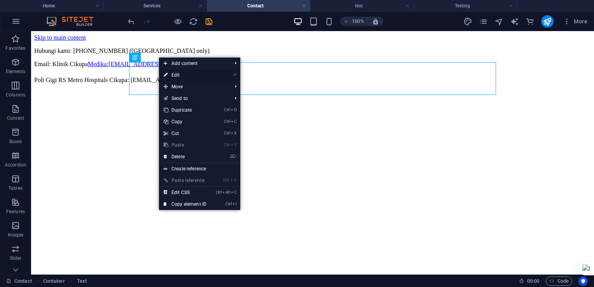
click at [177, 76] on link "⏎ Edit" at bounding box center [185, 75] width 52 height 12
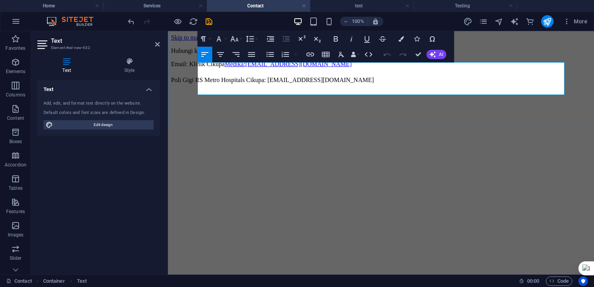
click at [241, 68] on p "Email: Klinik Cikupa Medika:[EMAIL_ADDRESS][DOMAIN_NAME]" at bounding box center [381, 64] width 420 height 7
click at [239, 68] on p "Email: Klinik Cikupa Medika:[EMAIL_ADDRESS][DOMAIN_NAME]" at bounding box center [381, 64] width 420 height 7
click at [240, 84] on p "Poli Gigi RS Metro Hospitals Cikupa: [EMAIL_ADDRESS][DOMAIN_NAME]" at bounding box center [381, 79] width 420 height 10
drag, startPoint x: 238, startPoint y: 75, endPoint x: 469, endPoint y: 89, distance: 231.0
click at [469, 84] on div "Hubungi kami: [PHONE_NUMBER] ([GEOGRAPHIC_DATA] only) Email: Klinik Cikupa Medi…" at bounding box center [381, 65] width 420 height 37
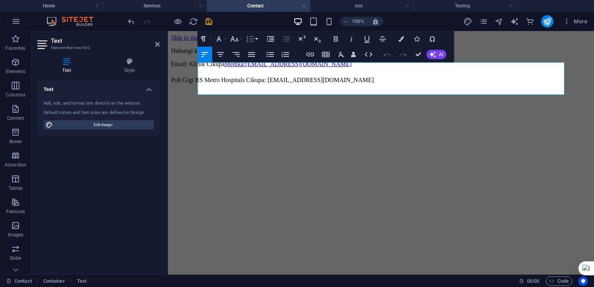
click at [250, 39] on icon "button" at bounding box center [249, 38] width 9 height 9
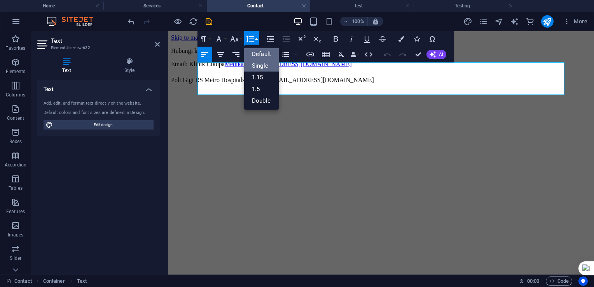
click at [260, 65] on link "Single" at bounding box center [261, 66] width 35 height 12
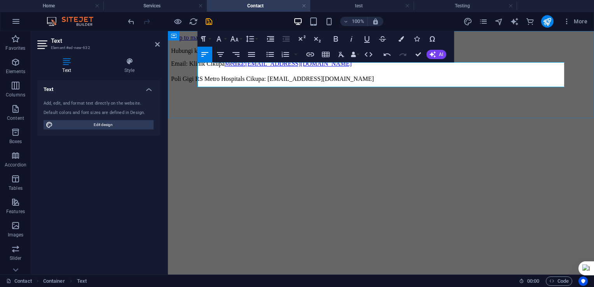
drag, startPoint x: 198, startPoint y: 67, endPoint x: 485, endPoint y: 84, distance: 287.8
click at [485, 82] on div "Hubungi kami: [PHONE_NUMBER] ([GEOGRAPHIC_DATA] only) Email: Klinik Cikupa Medi…" at bounding box center [381, 64] width 420 height 35
click at [241, 40] on button "Font Size" at bounding box center [236, 39] width 15 height 16
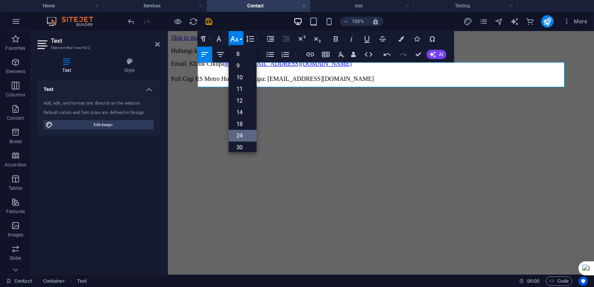
click at [237, 133] on link "24" at bounding box center [243, 136] width 28 height 12
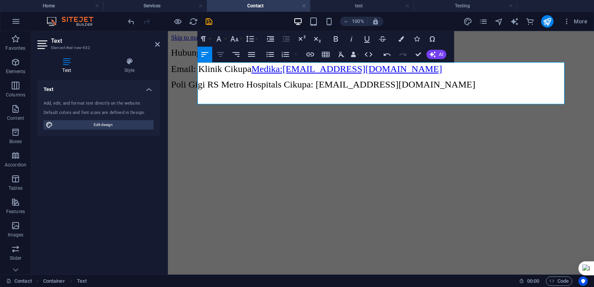
click at [218, 56] on icon "button" at bounding box center [220, 54] width 9 height 9
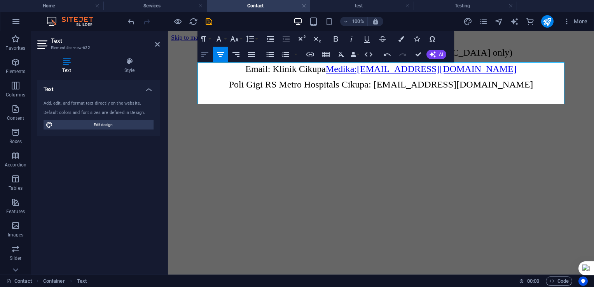
click at [206, 55] on icon "button" at bounding box center [204, 54] width 9 height 9
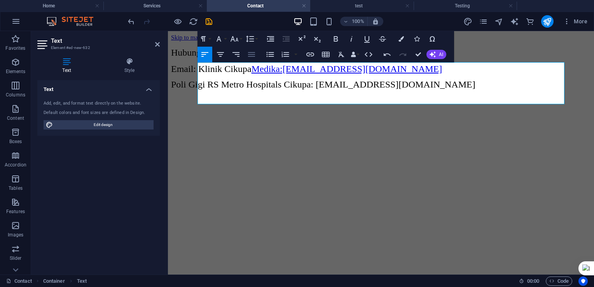
click at [253, 55] on icon "button" at bounding box center [251, 54] width 9 height 9
click at [201, 56] on icon "button" at bounding box center [204, 54] width 9 height 9
click at [127, 67] on h4 "Style" at bounding box center [129, 66] width 61 height 16
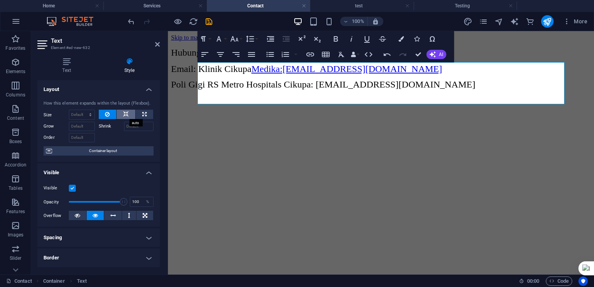
click at [126, 113] on icon at bounding box center [125, 114] width 5 height 9
click at [143, 114] on icon at bounding box center [144, 114] width 4 height 9
type input "100"
select select "%"
click at [123, 114] on icon at bounding box center [125, 114] width 5 height 9
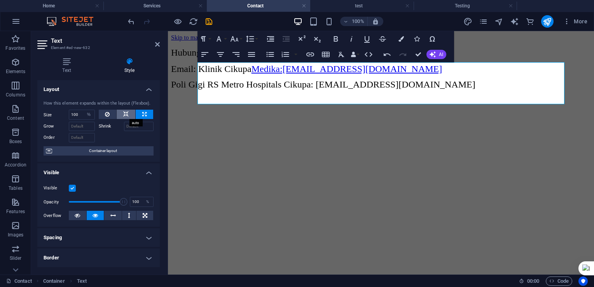
select select "DISABLED_OPTION_VALUE"
click at [111, 217] on icon at bounding box center [112, 215] width 5 height 9
click at [93, 215] on icon at bounding box center [95, 215] width 5 height 9
click at [146, 174] on h4 "Visible" at bounding box center [98, 170] width 122 height 14
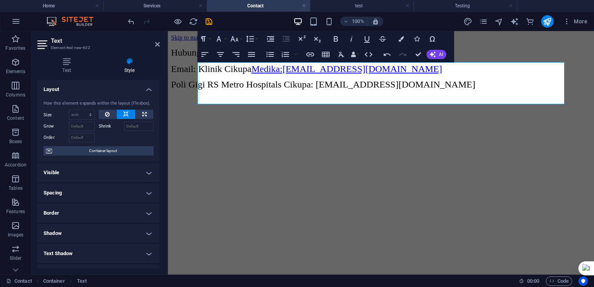
click at [340, 95] on html "Skip to main content Hubungi kami: [PHONE_NUMBER] ([GEOGRAPHIC_DATA] only) Emai…" at bounding box center [381, 63] width 426 height 64
click at [234, 41] on icon "button" at bounding box center [234, 38] width 9 height 9
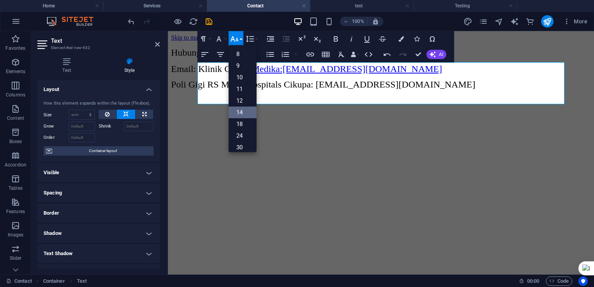
click at [238, 113] on link "14" at bounding box center [243, 112] width 28 height 12
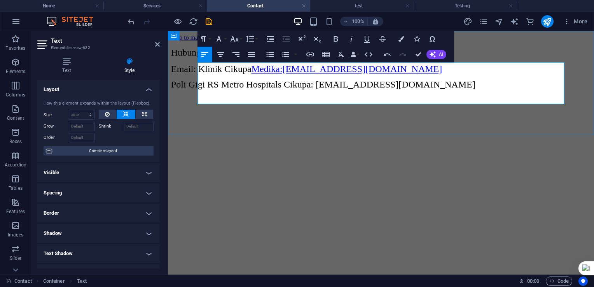
drag, startPoint x: 198, startPoint y: 68, endPoint x: 468, endPoint y: 100, distance: 272.1
click at [468, 89] on div "​ Hubungi kami: [PHONE_NUMBER] ([GEOGRAPHIC_DATA] only) Email: Klinik Cikupa Me…" at bounding box center [381, 68] width 420 height 42
click at [233, 40] on icon "button" at bounding box center [234, 38] width 9 height 9
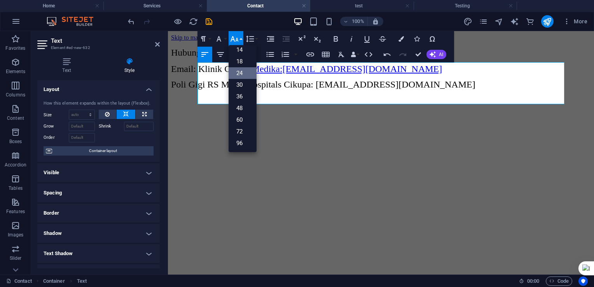
scroll to position [62, 0]
click at [239, 49] on link "14" at bounding box center [243, 50] width 28 height 12
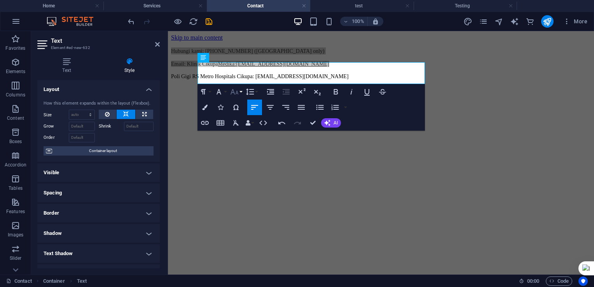
click at [240, 94] on button "Font Size" at bounding box center [236, 92] width 15 height 16
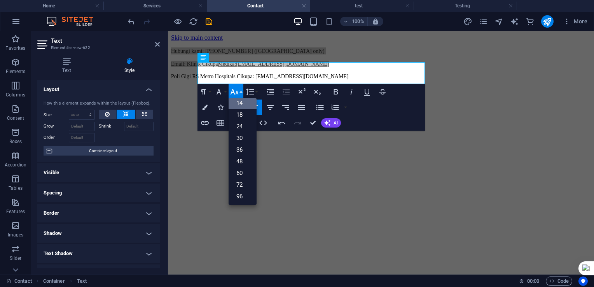
scroll to position [0, 0]
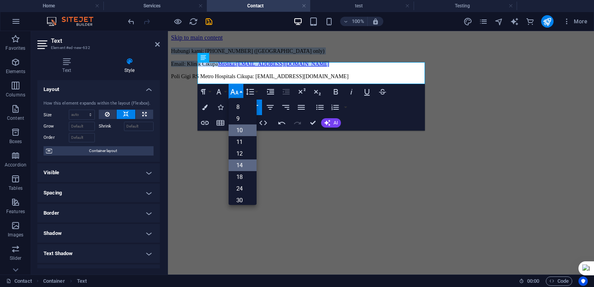
click at [241, 129] on link "10" at bounding box center [243, 130] width 28 height 12
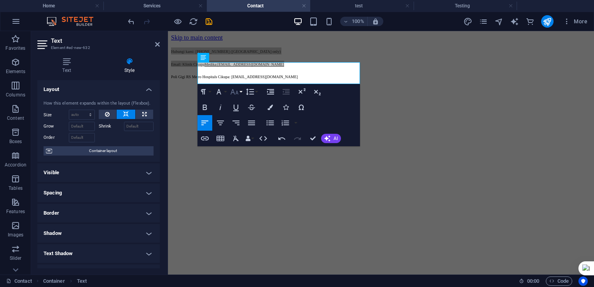
click at [239, 93] on button "Font Size" at bounding box center [236, 92] width 15 height 16
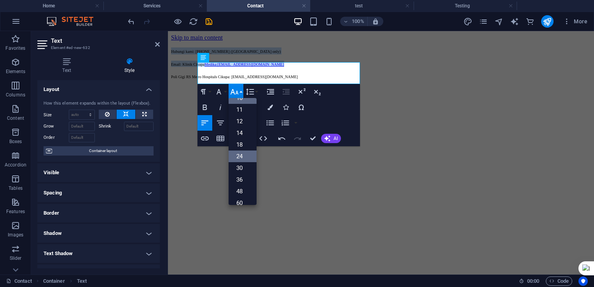
click at [238, 157] on link "24" at bounding box center [243, 156] width 28 height 12
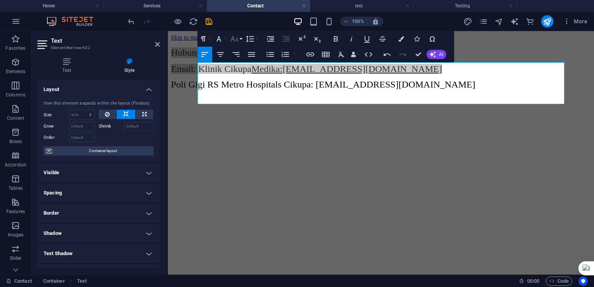
click at [236, 42] on icon "button" at bounding box center [234, 38] width 9 height 9
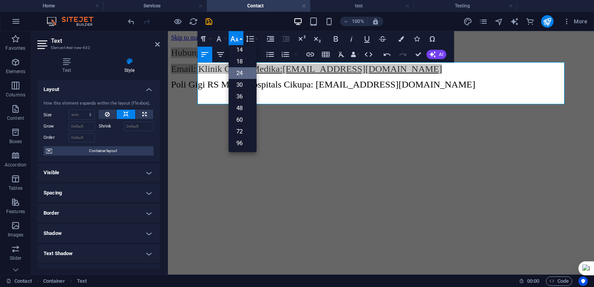
scroll to position [62, 0]
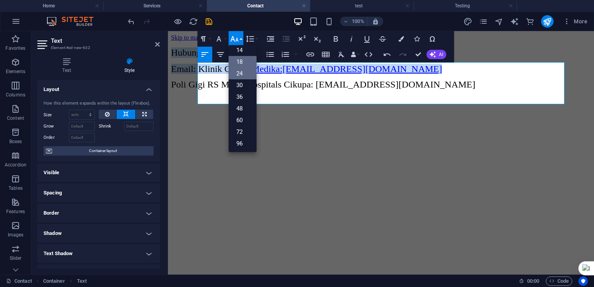
click at [241, 60] on link "18" at bounding box center [243, 62] width 28 height 12
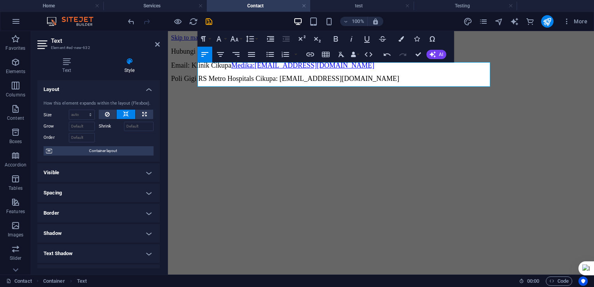
click at [396, 88] on html "Skip to main content ​ Hubungi kami: [PHONE_NUMBER] ([GEOGRAPHIC_DATA] only) Em…" at bounding box center [381, 59] width 426 height 57
click at [153, 44] on h2 "Text" at bounding box center [105, 40] width 109 height 7
click at [159, 45] on icon at bounding box center [157, 44] width 5 height 6
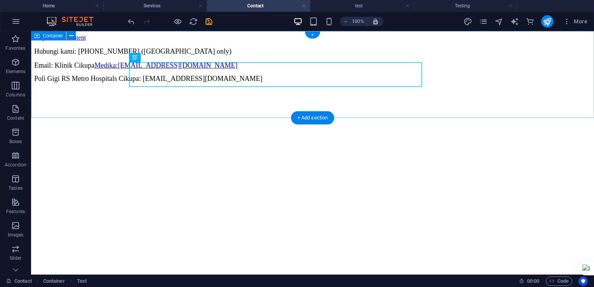
click at [467, 82] on div "Hubungi kami: [PHONE_NUMBER] ([GEOGRAPHIC_DATA] only) Email: Klinik Cikupa Medi…" at bounding box center [312, 64] width 557 height 35
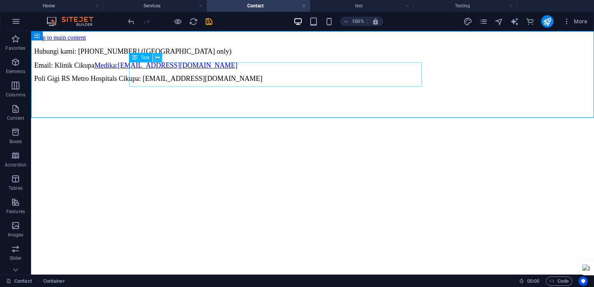
click at [155, 57] on icon at bounding box center [157, 58] width 4 height 8
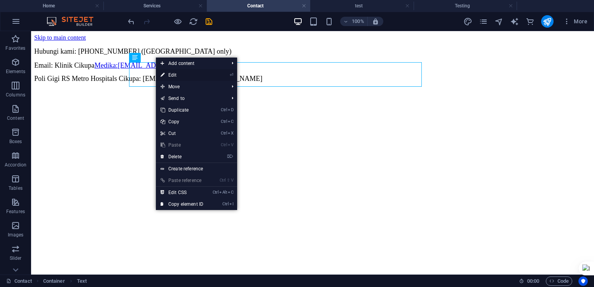
click at [171, 77] on link "⏎ Edit" at bounding box center [182, 75] width 52 height 12
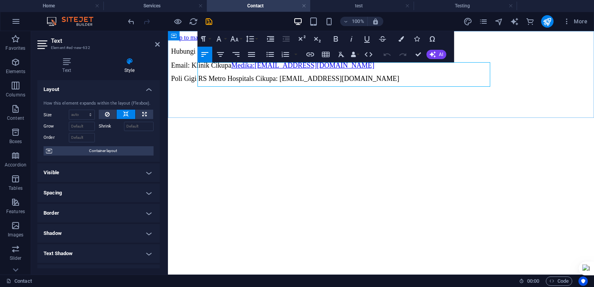
drag, startPoint x: 197, startPoint y: 66, endPoint x: 299, endPoint y: 64, distance: 101.9
click at [299, 64] on div "Hubungi kami: [PHONE_NUMBER] ([GEOGRAPHIC_DATA] only) Email: Klinik Cikupa Medi…" at bounding box center [381, 64] width 420 height 35
drag, startPoint x: 198, startPoint y: 68, endPoint x: 442, endPoint y: 77, distance: 244.3
click at [447, 77] on div "Hubungi kami: [PHONE_NUMBER] ([GEOGRAPHIC_DATA] only) Email: Klinik Cikupa Medi…" at bounding box center [381, 64] width 420 height 35
click at [252, 38] on icon "button" at bounding box center [249, 38] width 9 height 9
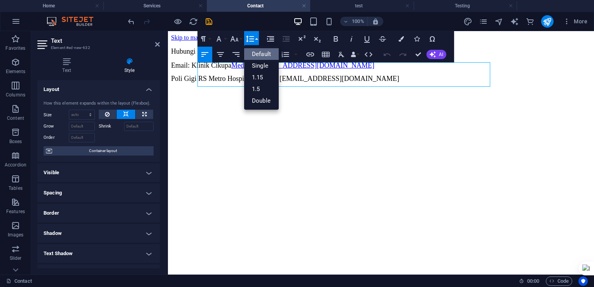
scroll to position [0, 0]
click at [256, 65] on link "Single" at bounding box center [261, 66] width 35 height 12
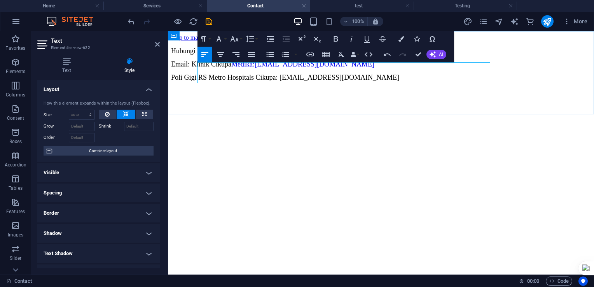
click at [222, 80] on span "Poli Gigi RS Metro Hospitals Cikupa: [EMAIL_ADDRESS][DOMAIN_NAME]" at bounding box center [285, 77] width 228 height 8
drag, startPoint x: 198, startPoint y: 65, endPoint x: 484, endPoint y: 96, distance: 287.3
click at [487, 81] on div "Hubungi kami: [PHONE_NUMBER] ([GEOGRAPHIC_DATA] only) Email: Klinik Cikupa Medi…" at bounding box center [381, 63] width 420 height 33
click at [258, 40] on button "Line Height" at bounding box center [251, 39] width 15 height 16
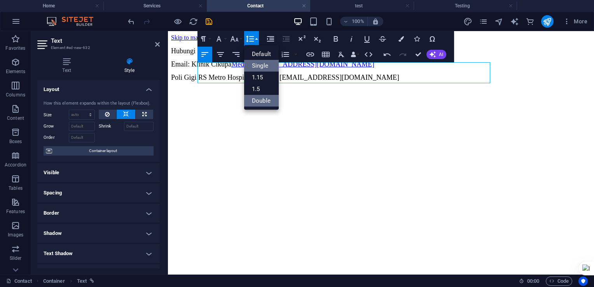
click at [255, 102] on link "Double" at bounding box center [261, 101] width 35 height 12
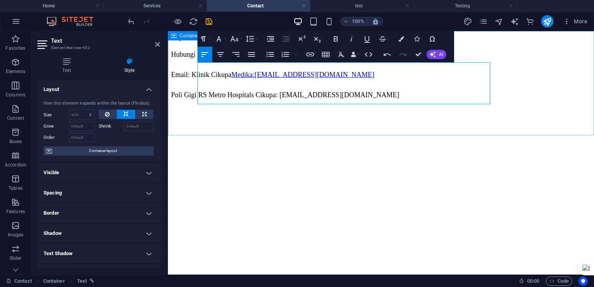
click at [539, 69] on div "Hubungi kami: [PHONE_NUMBER] ([GEOGRAPHIC_DATA] only) Email: Klinik Cikupa Medi…" at bounding box center [381, 74] width 420 height 54
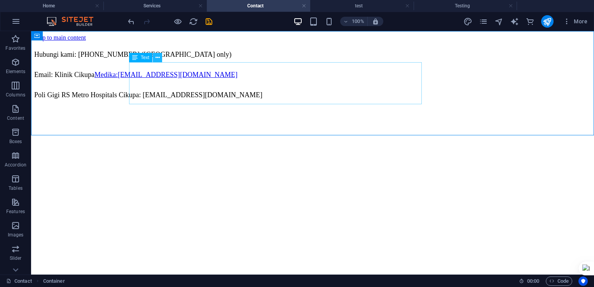
click at [159, 58] on icon at bounding box center [157, 58] width 4 height 8
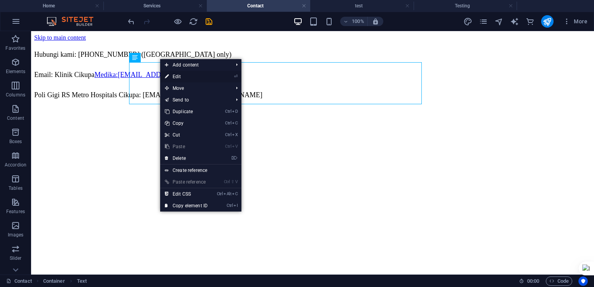
click at [188, 75] on link "⏎ Edit" at bounding box center [186, 77] width 52 height 12
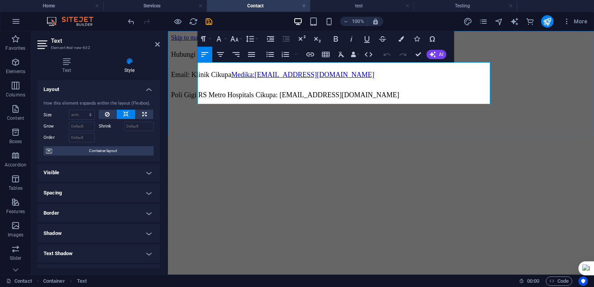
click at [264, 79] on span "Email: Klinik Cikupa Medika:[EMAIL_ADDRESS][DOMAIN_NAME]" at bounding box center [272, 75] width 203 height 8
click at [359, 97] on span "Poli Gigi RS Metro Hospitals Cikupa: [EMAIL_ADDRESS][DOMAIN_NAME]" at bounding box center [285, 95] width 228 height 8
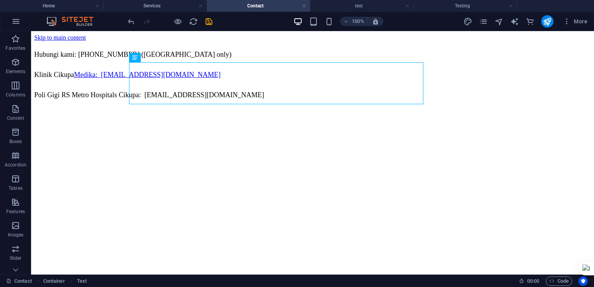
click at [351, 108] on html "Skip to main content Hubungi kami: [PHONE_NUMBER] ([GEOGRAPHIC_DATA] only) Klin…" at bounding box center [312, 69] width 563 height 77
click at [149, 5] on h4 "Services" at bounding box center [154, 6] width 103 height 9
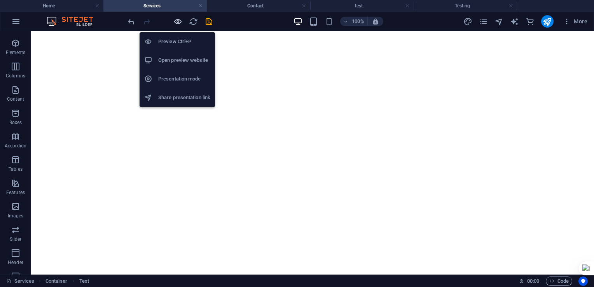
click at [178, 21] on icon "button" at bounding box center [177, 21] width 9 height 9
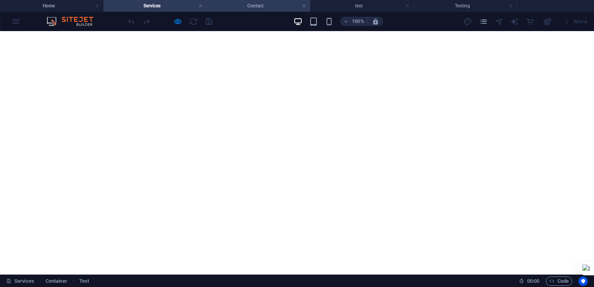
click at [267, 6] on h4 "Contact" at bounding box center [258, 6] width 103 height 9
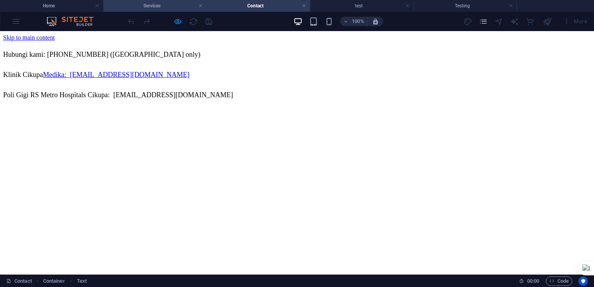
click at [145, 4] on h4 "Services" at bounding box center [154, 6] width 103 height 9
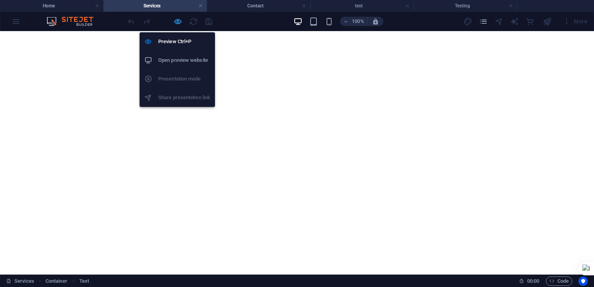
click at [176, 21] on icon "button" at bounding box center [177, 21] width 9 height 9
click at [177, 21] on icon "button" at bounding box center [177, 21] width 9 height 9
click at [178, 21] on icon "button" at bounding box center [177, 21] width 9 height 9
click at [183, 44] on h6 "Preview Ctrl+P" at bounding box center [184, 41] width 52 height 9
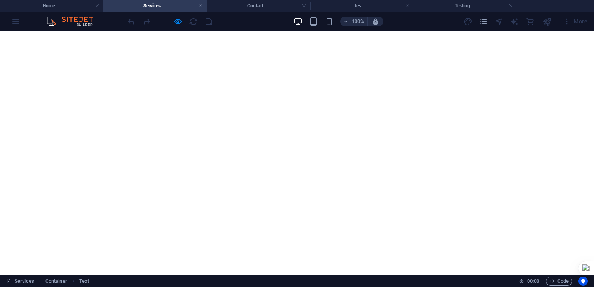
click at [295, 25] on html "Skip to main content Drop content here or Add elements Paste clipboard" at bounding box center [297, 18] width 594 height 13
click at [59, 5] on h4 "Home" at bounding box center [51, 6] width 103 height 9
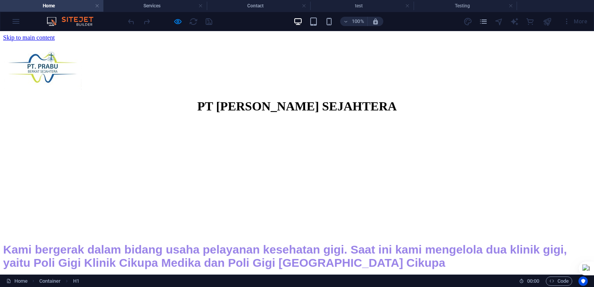
scroll to position [5, 0]
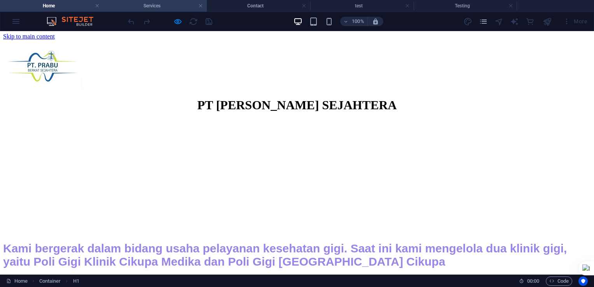
click at [158, 5] on h4 "Services" at bounding box center [154, 6] width 103 height 9
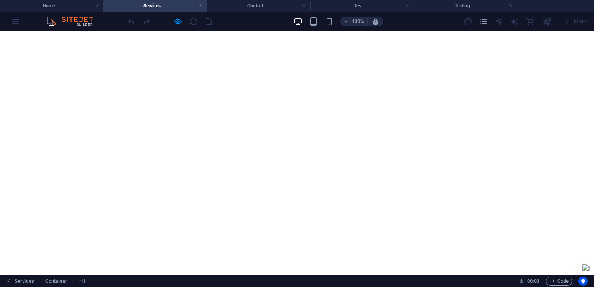
scroll to position [0, 0]
click at [244, 6] on h4 "Contact" at bounding box center [258, 6] width 103 height 9
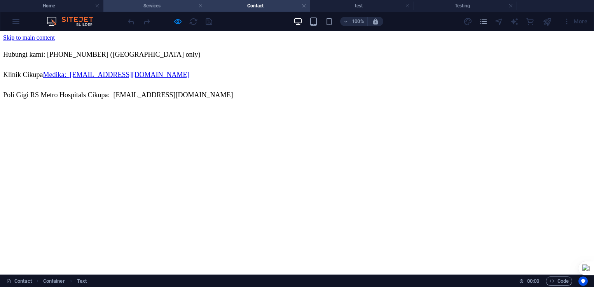
click at [173, 7] on h4 "Services" at bounding box center [154, 6] width 103 height 9
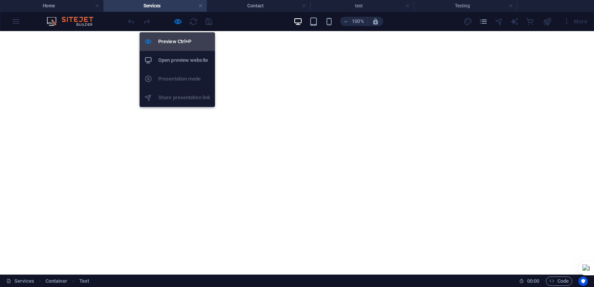
click at [180, 41] on h6 "Preview Ctrl+P" at bounding box center [184, 41] width 52 height 9
click at [180, 42] on h6 "Preview Ctrl+P" at bounding box center [184, 41] width 52 height 9
click at [181, 42] on h6 "Preview Ctrl+P" at bounding box center [184, 41] width 52 height 9
click at [150, 60] on icon at bounding box center [148, 60] width 8 height 8
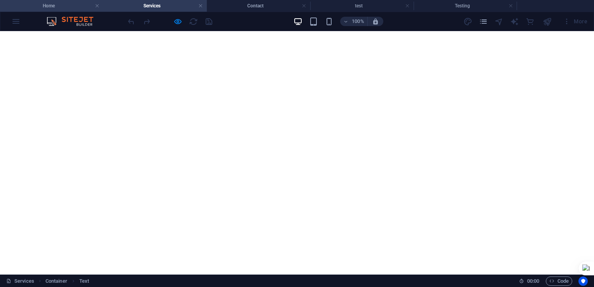
click at [41, 5] on h4 "Home" at bounding box center [51, 6] width 103 height 9
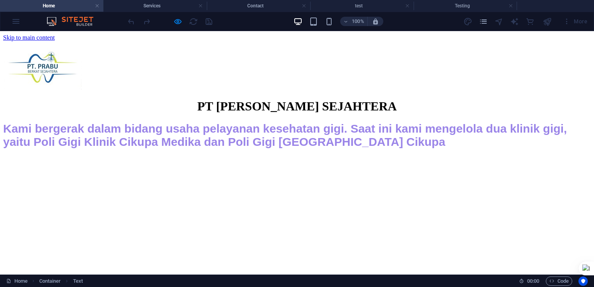
scroll to position [5, 0]
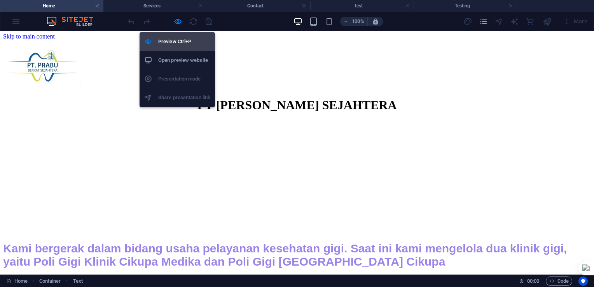
click at [170, 42] on h6 "Preview Ctrl+P" at bounding box center [184, 41] width 52 height 9
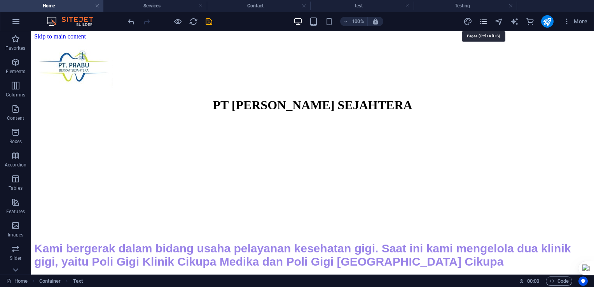
click at [482, 20] on icon "pages" at bounding box center [483, 21] width 9 height 9
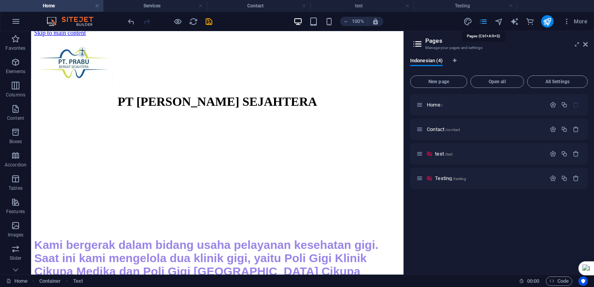
scroll to position [2, 0]
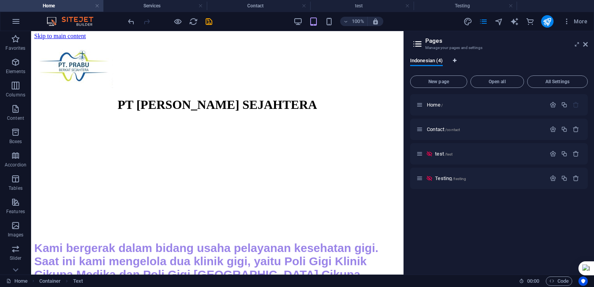
click at [456, 61] on icon "Language Tabs" at bounding box center [454, 60] width 3 height 5
select select "70"
select select "41"
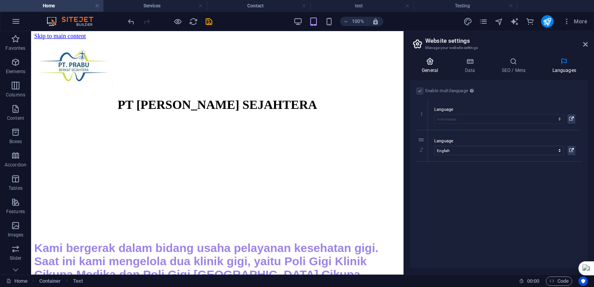
click at [428, 65] on icon at bounding box center [430, 62] width 40 height 8
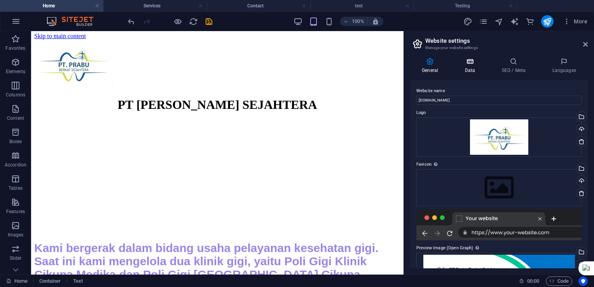
click at [472, 63] on icon at bounding box center [470, 62] width 34 height 8
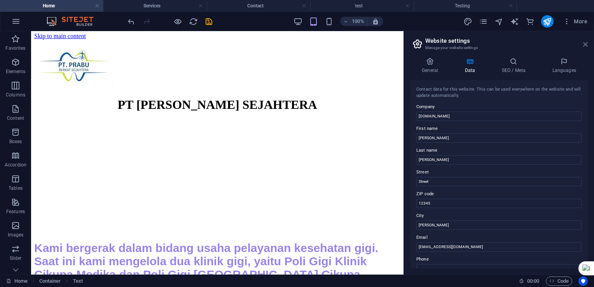
click at [584, 44] on icon at bounding box center [585, 44] width 5 height 6
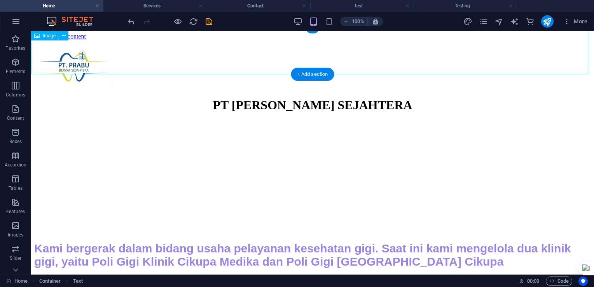
scroll to position [5, 0]
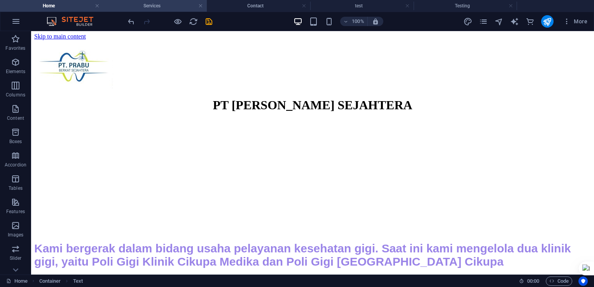
click at [159, 7] on h4 "Services" at bounding box center [154, 6] width 103 height 9
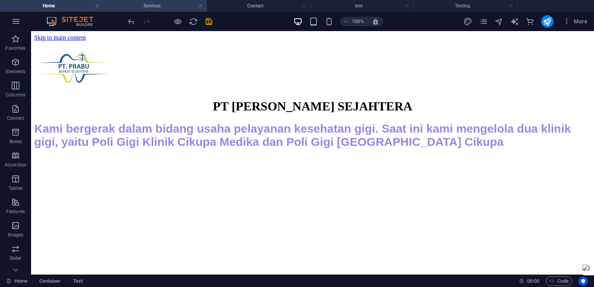
scroll to position [0, 0]
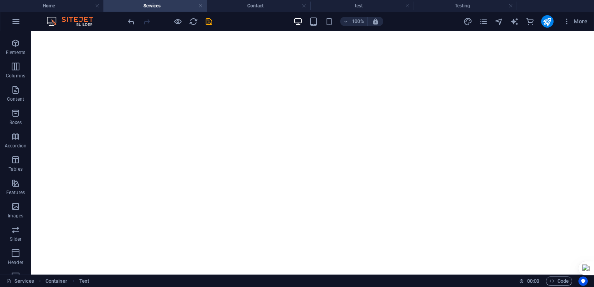
click at [105, 25] on html "Skip to main content Drop content here or Add elements Paste clipboard" at bounding box center [312, 18] width 563 height 13
drag, startPoint x: 269, startPoint y: 80, endPoint x: 199, endPoint y: 69, distance: 70.1
click at [199, 22] on div "Drop content here or Add elements Paste clipboard" at bounding box center [312, 22] width 557 height 0
click at [18, 20] on icon "button" at bounding box center [15, 21] width 9 height 9
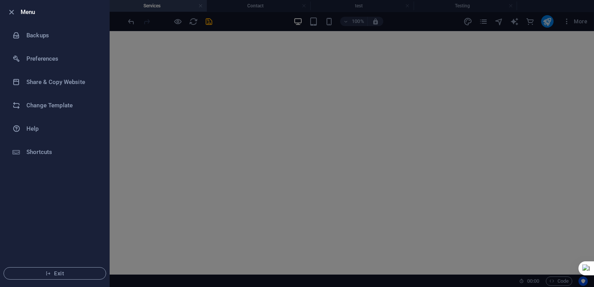
click at [133, 87] on div at bounding box center [297, 143] width 594 height 287
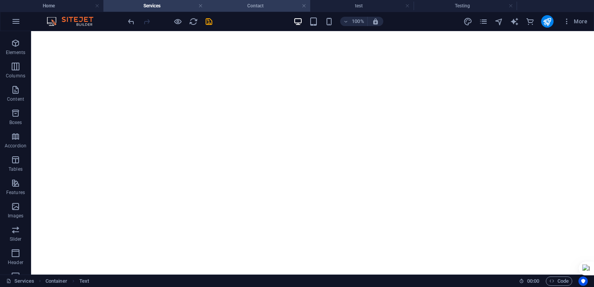
click at [240, 2] on h4 "Contact" at bounding box center [258, 6] width 103 height 9
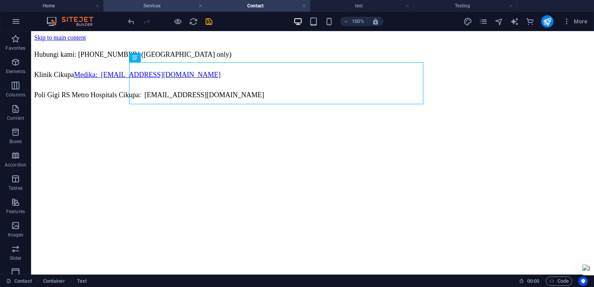
click at [118, 9] on h4 "Services" at bounding box center [154, 6] width 103 height 9
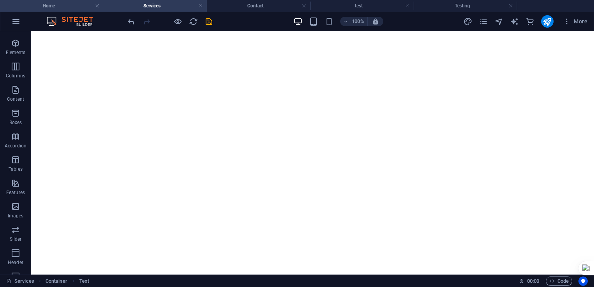
click at [73, 6] on h4 "Home" at bounding box center [51, 6] width 103 height 9
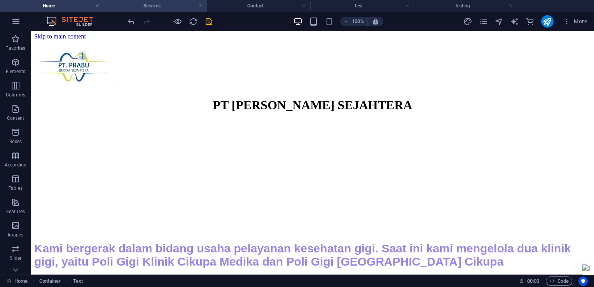
click at [154, 5] on h4 "Services" at bounding box center [154, 6] width 103 height 9
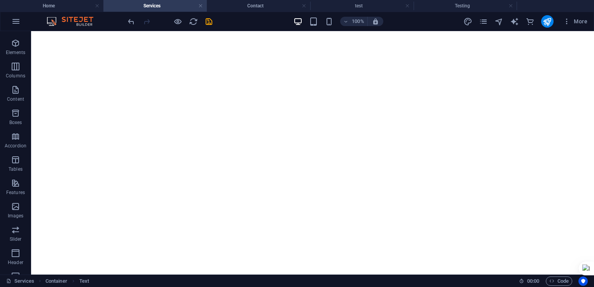
click at [149, 25] on html "Skip to main content Drop content here or Add elements Paste clipboard" at bounding box center [312, 18] width 563 height 13
drag, startPoint x: 151, startPoint y: 95, endPoint x: 353, endPoint y: 114, distance: 203.0
click at [353, 25] on html "Skip to main content Drop content here or Add elements Paste clipboard" at bounding box center [312, 18] width 563 height 13
click at [14, 209] on icon "button" at bounding box center [15, 206] width 9 height 9
click at [15, 205] on icon "button" at bounding box center [15, 206] width 9 height 9
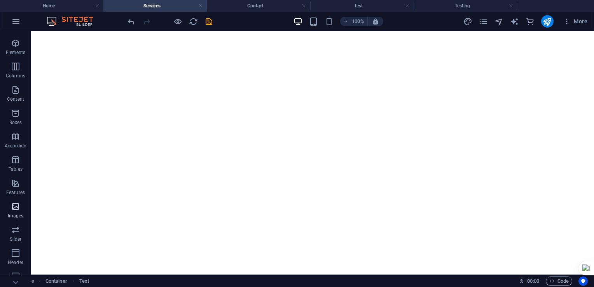
click at [15, 206] on icon "button" at bounding box center [15, 206] width 9 height 9
click at [16, 207] on icon "button" at bounding box center [15, 206] width 9 height 9
click at [16, 208] on icon "button" at bounding box center [15, 206] width 9 height 9
click at [16, 207] on icon "button" at bounding box center [15, 206] width 9 height 9
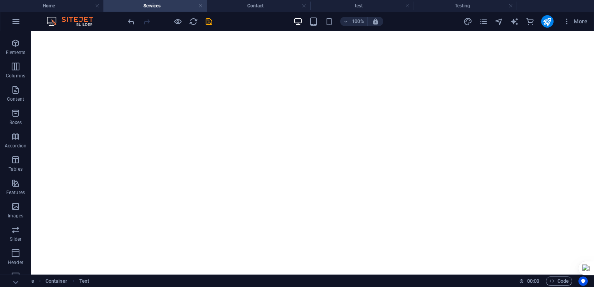
drag, startPoint x: 172, startPoint y: 124, endPoint x: 434, endPoint y: 113, distance: 262.2
click at [434, 25] on html "Skip to main content Drop content here or Add elements Paste clipboard" at bounding box center [312, 18] width 563 height 13
click at [466, 18] on icon "design" at bounding box center [467, 21] width 9 height 9
click at [468, 21] on icon "design" at bounding box center [467, 21] width 9 height 9
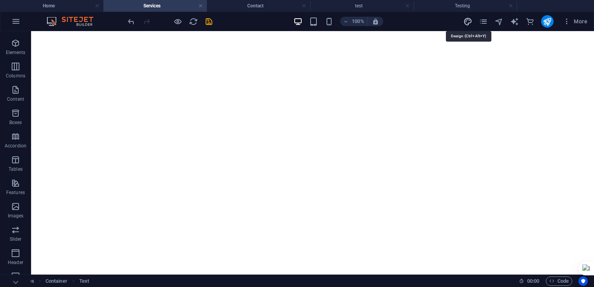
click at [468, 21] on icon "design" at bounding box center [467, 21] width 9 height 9
click at [485, 21] on icon "pages" at bounding box center [483, 21] width 9 height 9
click at [498, 23] on icon "navigator" at bounding box center [498, 21] width 9 height 9
click at [511, 23] on icon "text_generator" at bounding box center [514, 21] width 9 height 9
click at [527, 23] on icon "commerce" at bounding box center [529, 21] width 9 height 9
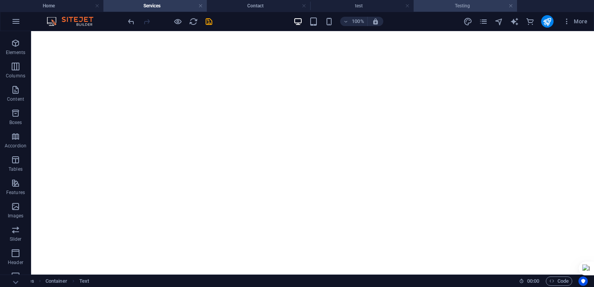
click at [464, 3] on h4 "Testing" at bounding box center [465, 6] width 103 height 9
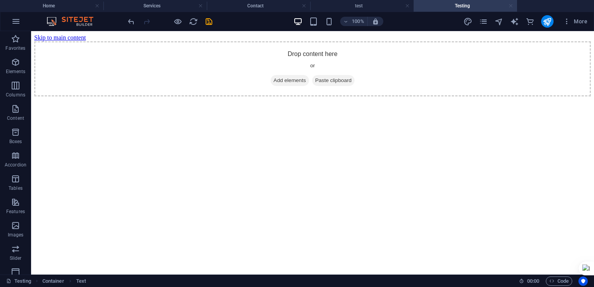
click at [511, 5] on link at bounding box center [510, 5] width 5 height 7
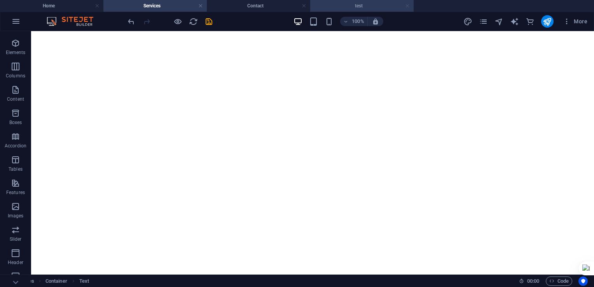
click at [406, 6] on link at bounding box center [407, 5] width 5 height 7
click at [482, 21] on icon "pages" at bounding box center [483, 21] width 9 height 9
click at [485, 25] on icon "pages" at bounding box center [483, 21] width 9 height 9
click at [484, 23] on icon "pages" at bounding box center [483, 21] width 9 height 9
click at [200, 7] on link at bounding box center [200, 5] width 5 height 7
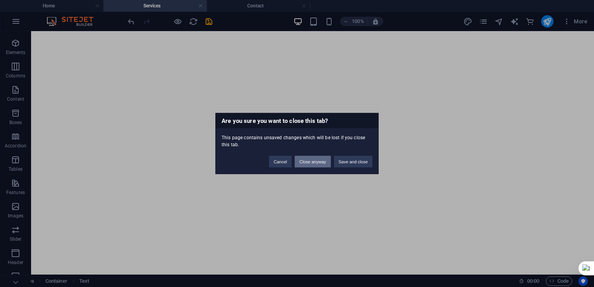
click at [314, 160] on button "Close anyway" at bounding box center [313, 162] width 36 height 12
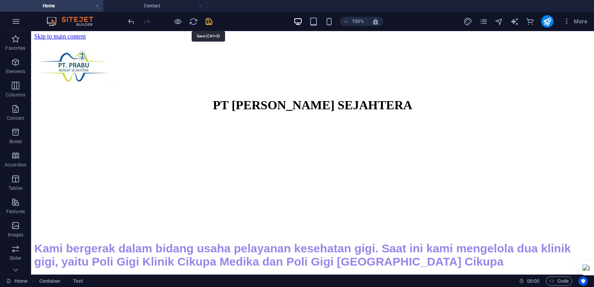
click at [209, 19] on icon "save" at bounding box center [208, 21] width 9 height 9
click at [207, 21] on icon "save" at bounding box center [208, 21] width 9 height 9
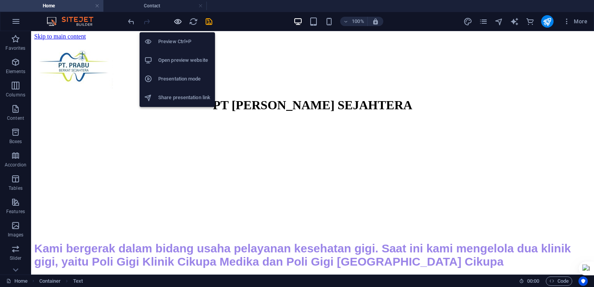
click at [178, 23] on icon "button" at bounding box center [177, 21] width 9 height 9
click at [176, 21] on icon "button" at bounding box center [177, 21] width 9 height 9
click at [173, 46] on h6 "Preview Ctrl+P" at bounding box center [184, 41] width 52 height 9
click at [174, 44] on h6 "Preview Ctrl+P" at bounding box center [184, 41] width 52 height 9
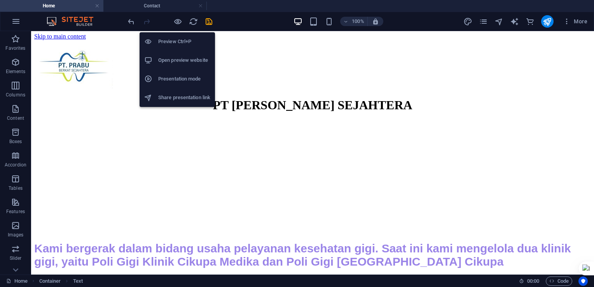
click at [173, 44] on h6 "Preview Ctrl+P" at bounding box center [184, 41] width 52 height 9
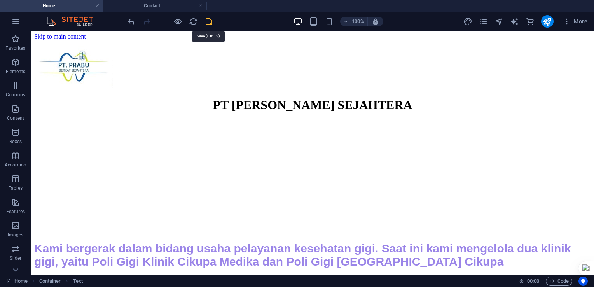
click at [210, 21] on icon "save" at bounding box center [208, 21] width 9 height 9
click at [202, 22] on div at bounding box center [169, 21] width 87 height 12
click at [565, 23] on icon "button" at bounding box center [567, 21] width 8 height 8
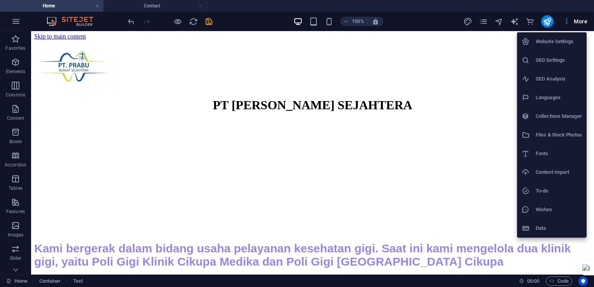
click at [565, 23] on div at bounding box center [297, 143] width 594 height 287
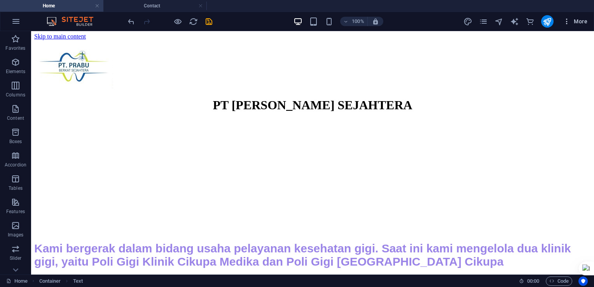
click at [578, 23] on span "More" at bounding box center [575, 21] width 24 height 8
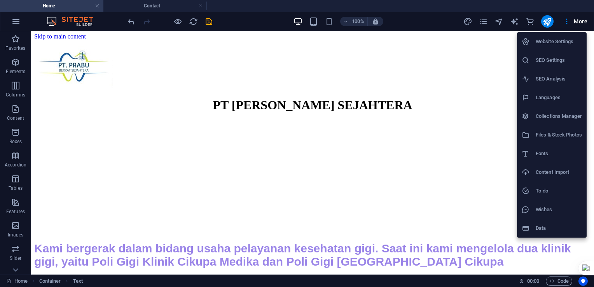
click at [548, 42] on h6 "Website Settings" at bounding box center [559, 41] width 46 height 9
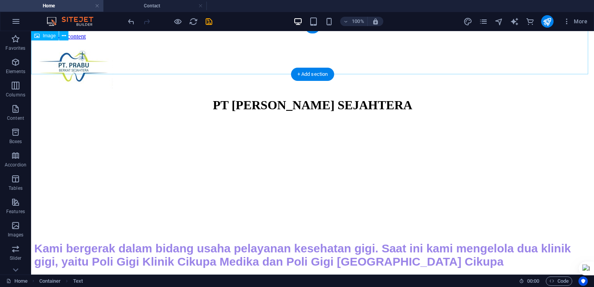
click at [491, 55] on figure at bounding box center [312, 65] width 557 height 50
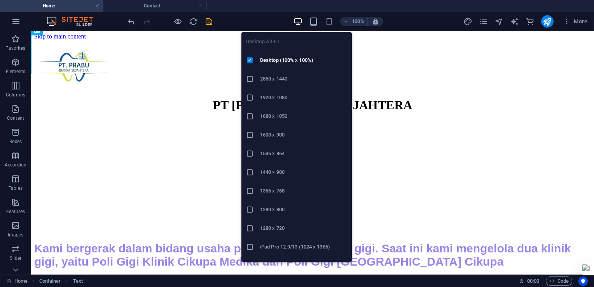
click at [298, 20] on icon "button" at bounding box center [297, 21] width 9 height 9
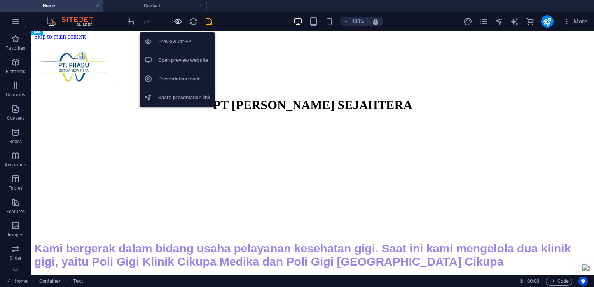
click at [175, 21] on icon "button" at bounding box center [177, 21] width 9 height 9
click at [177, 21] on icon "button" at bounding box center [177, 21] width 9 height 9
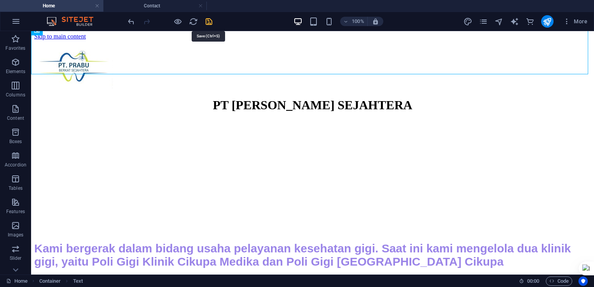
click at [210, 22] on icon "save" at bounding box center [208, 21] width 9 height 9
click at [210, 21] on icon "save" at bounding box center [208, 21] width 9 height 9
click at [12, 23] on icon "button" at bounding box center [15, 21] width 9 height 9
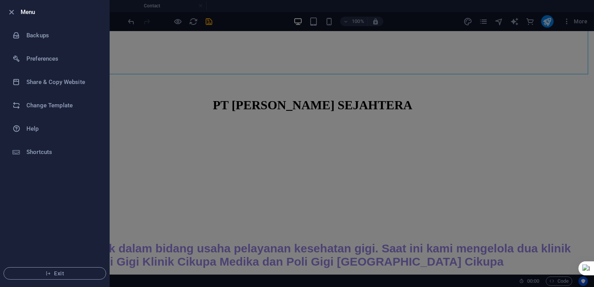
click at [165, 77] on div at bounding box center [297, 143] width 594 height 287
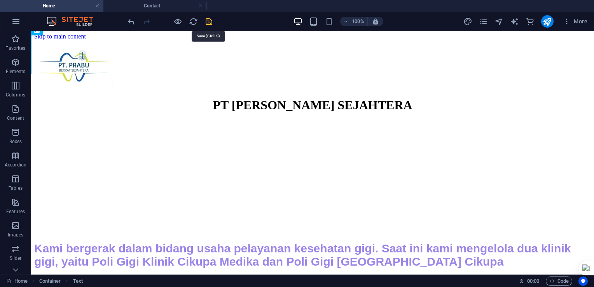
click at [208, 19] on icon "save" at bounding box center [208, 21] width 9 height 9
